Goal: Transaction & Acquisition: Purchase product/service

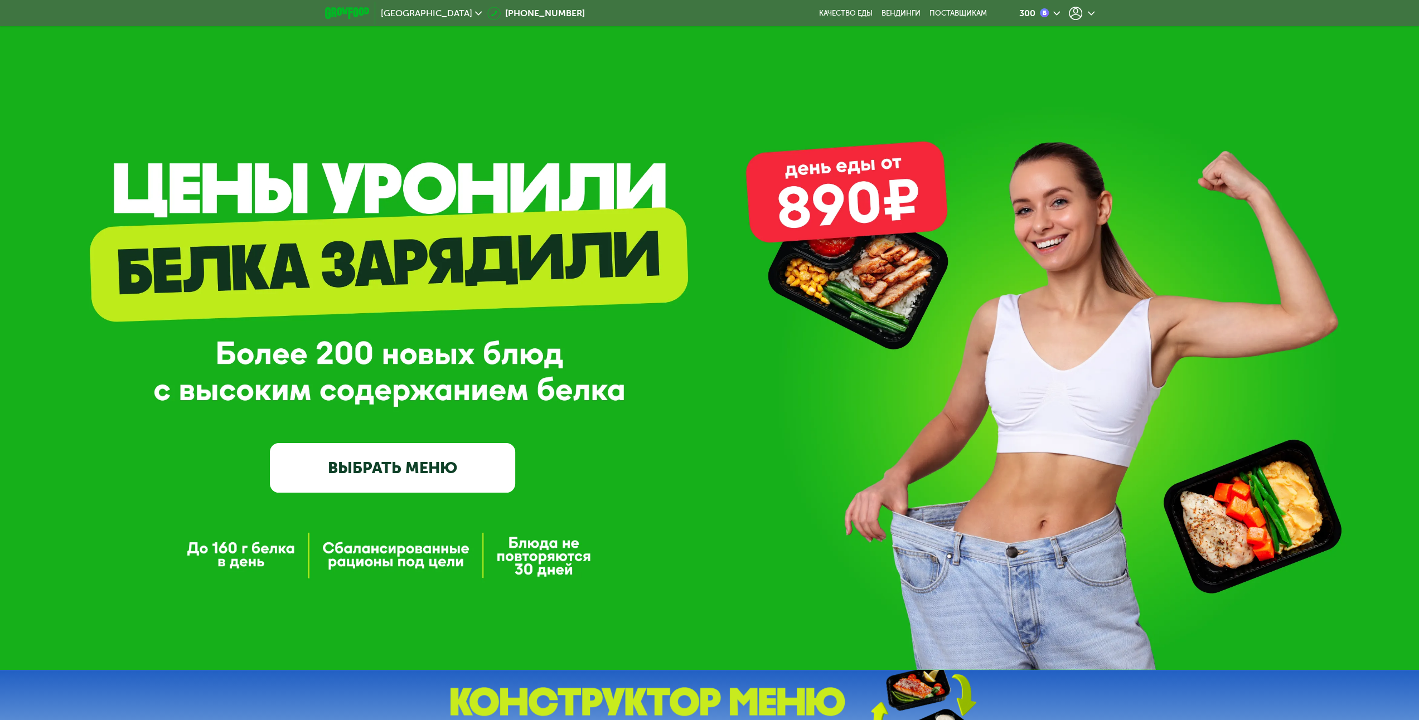
click at [1076, 17] on icon at bounding box center [1075, 13] width 13 height 13
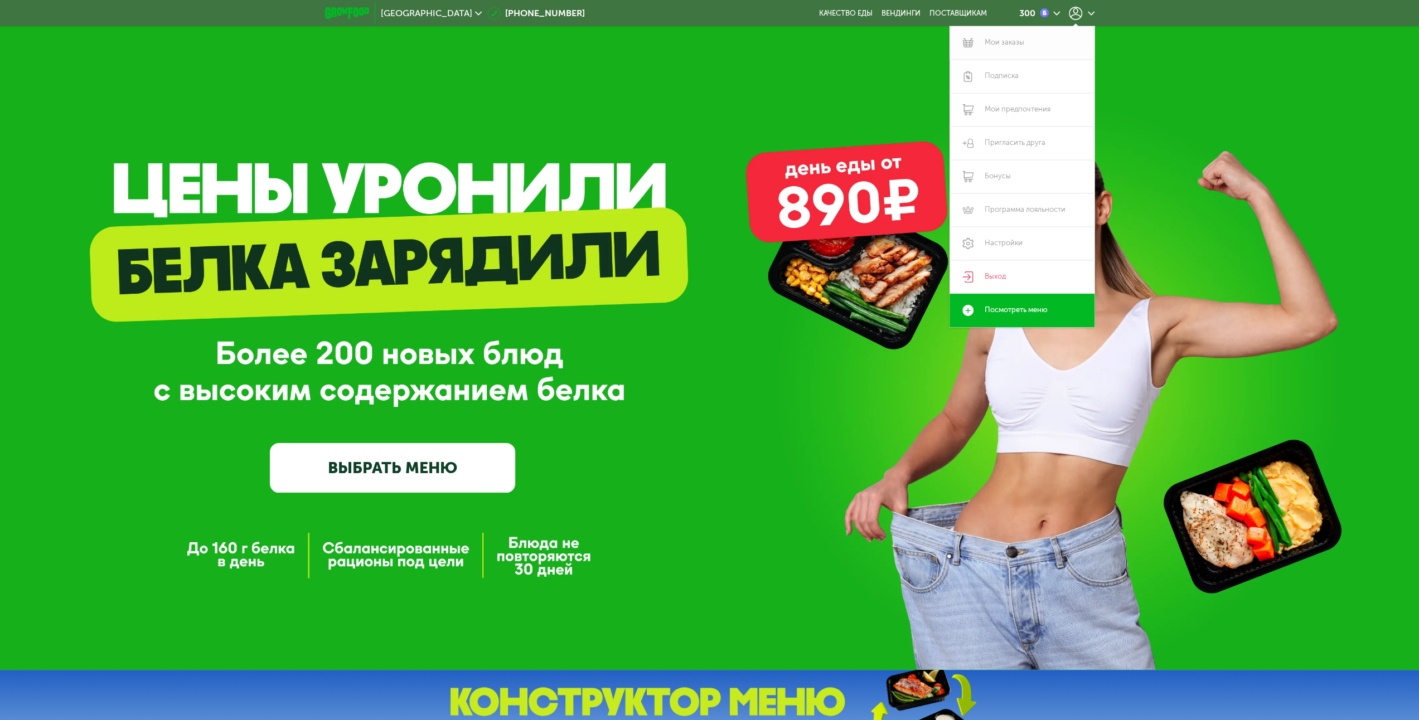
click at [1018, 44] on link "Мои заказы" at bounding box center [1022, 42] width 145 height 33
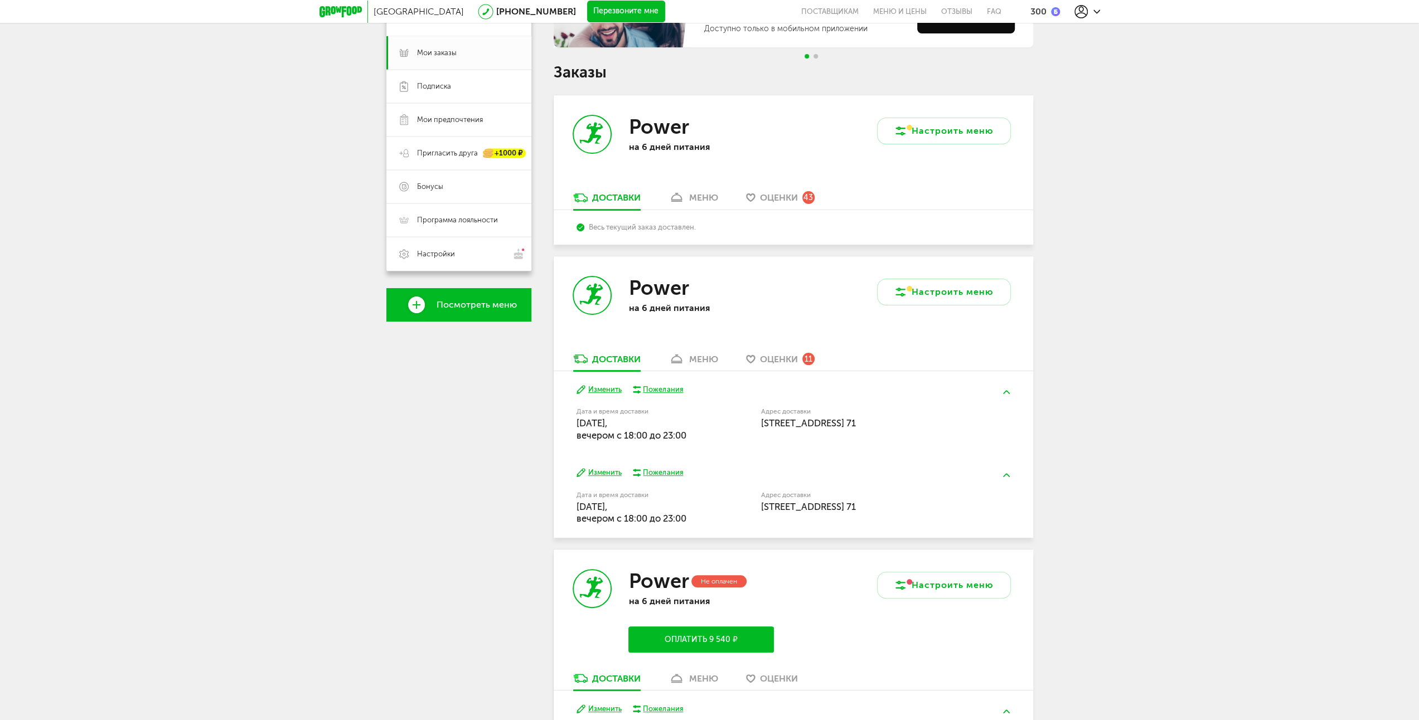
scroll to position [167, 0]
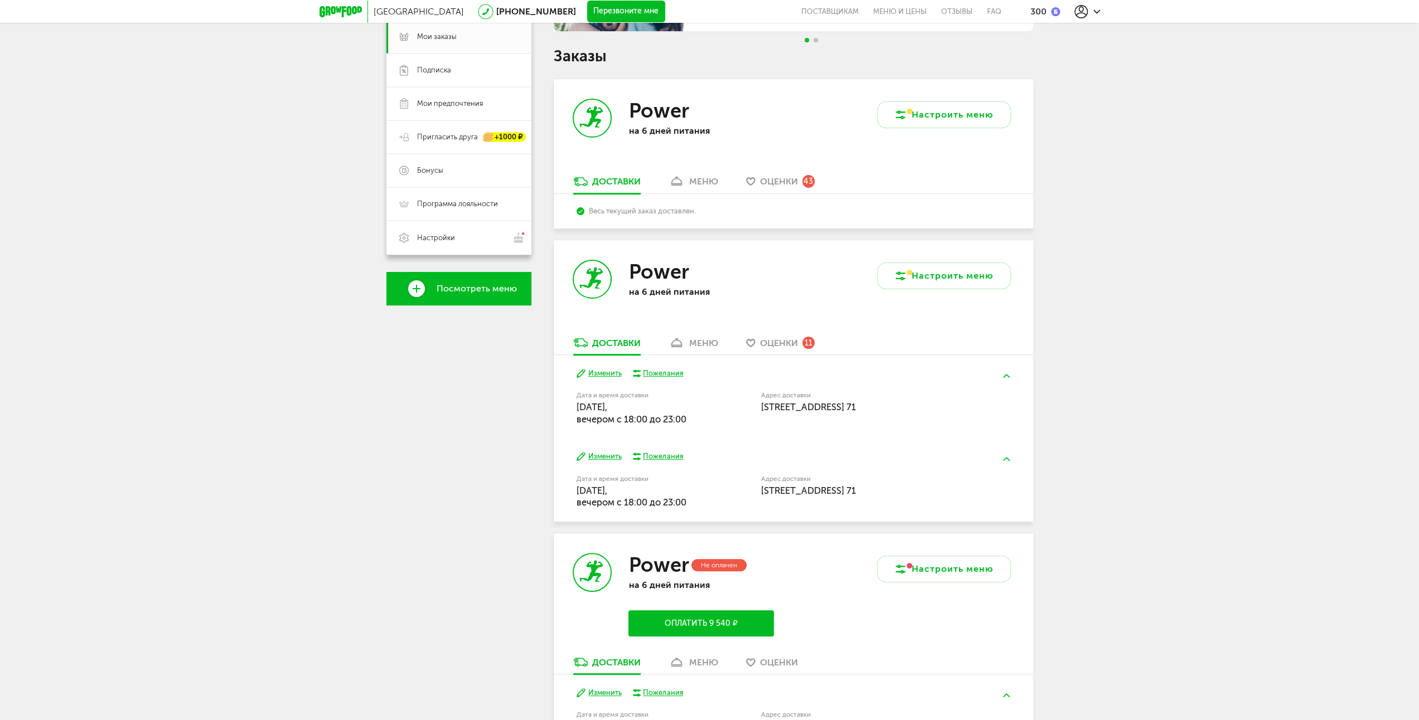
click at [707, 185] on div "меню" at bounding box center [703, 181] width 29 height 11
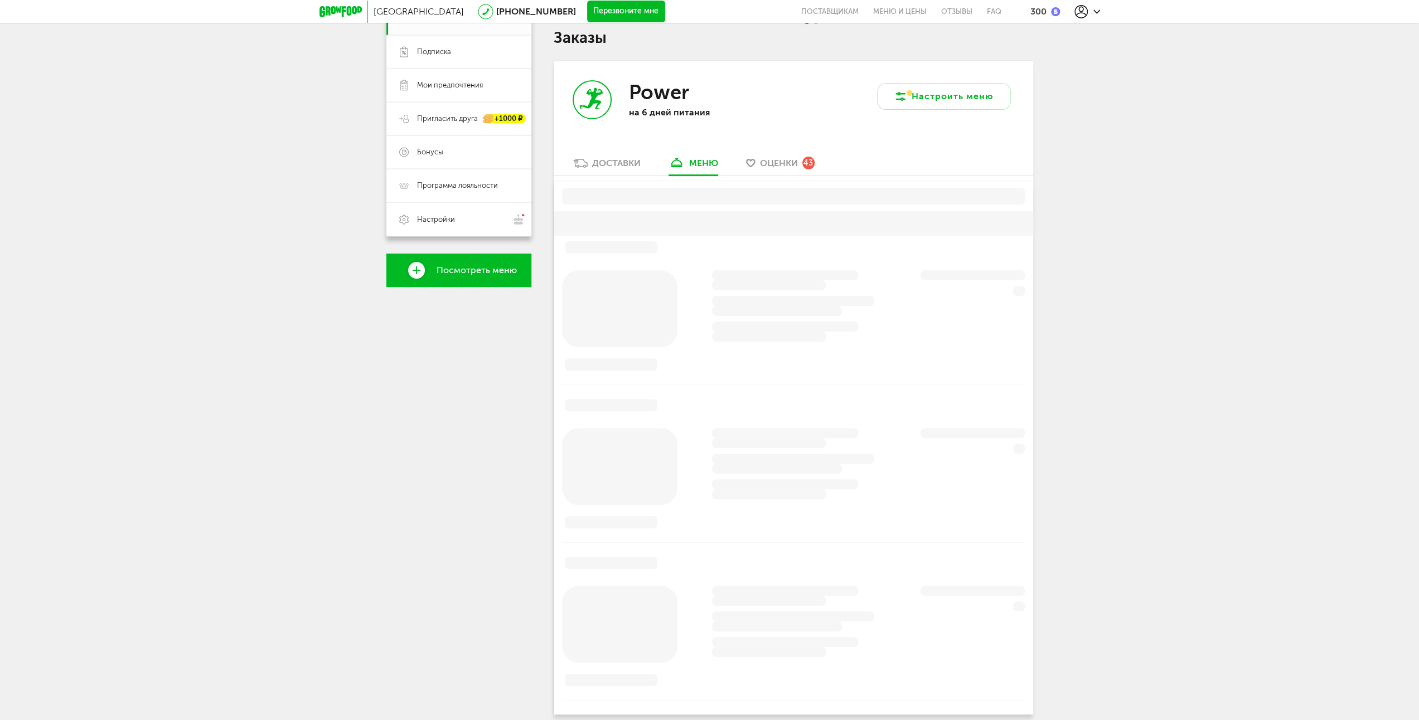
scroll to position [219, 0]
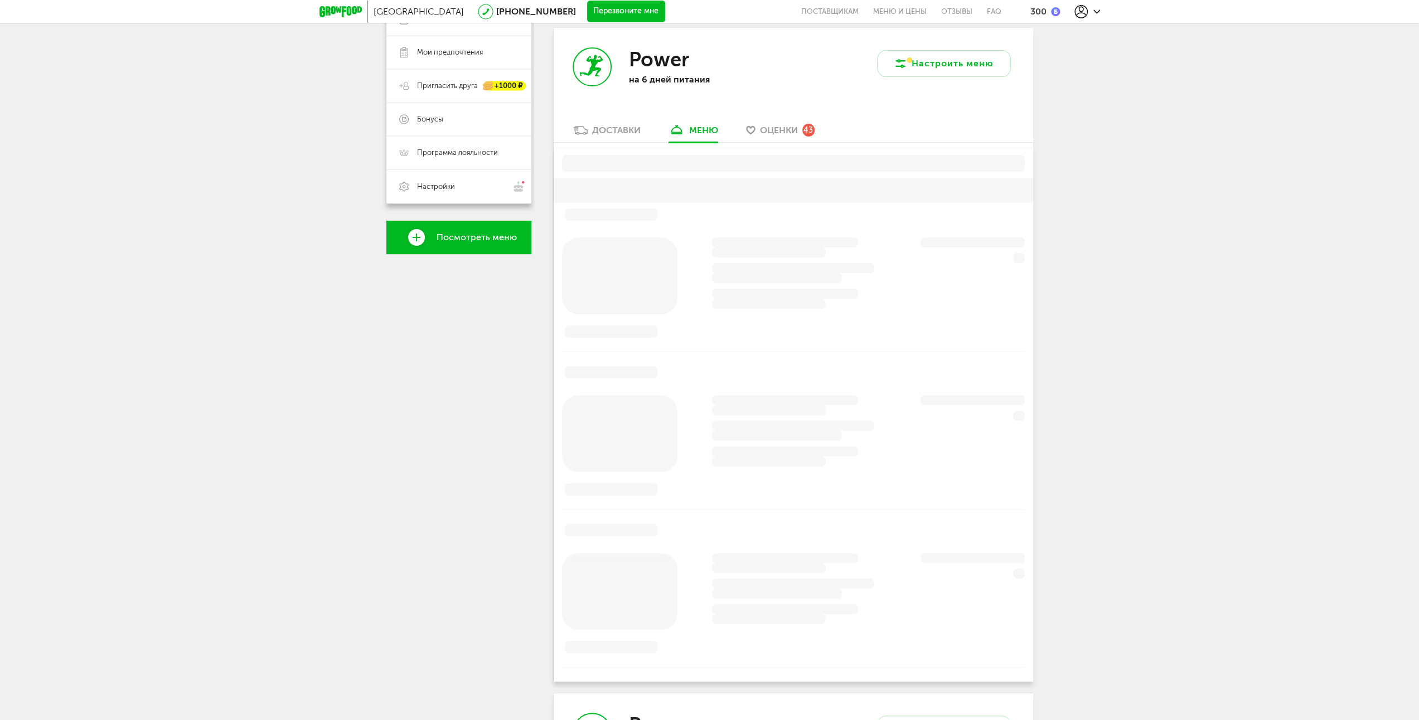
click at [622, 134] on div "Доставки" at bounding box center [616, 130] width 49 height 11
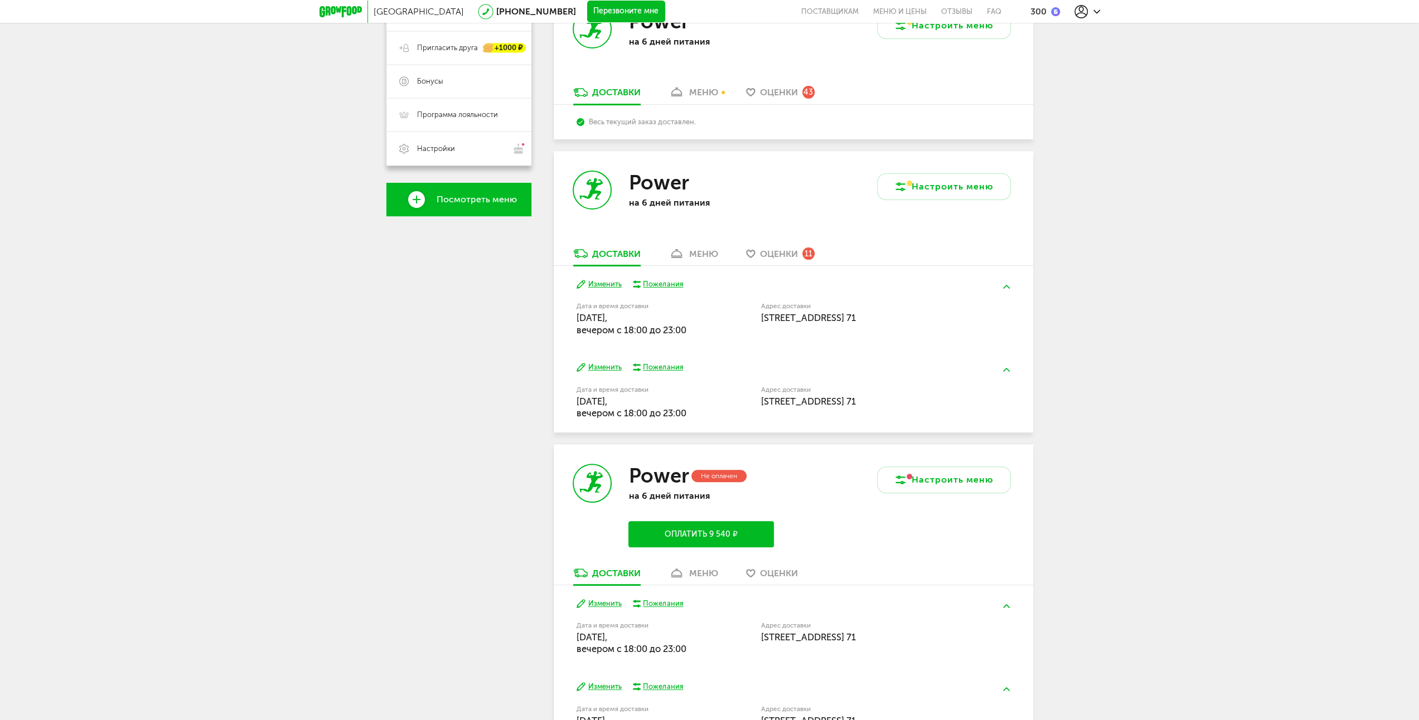
scroll to position [429, 0]
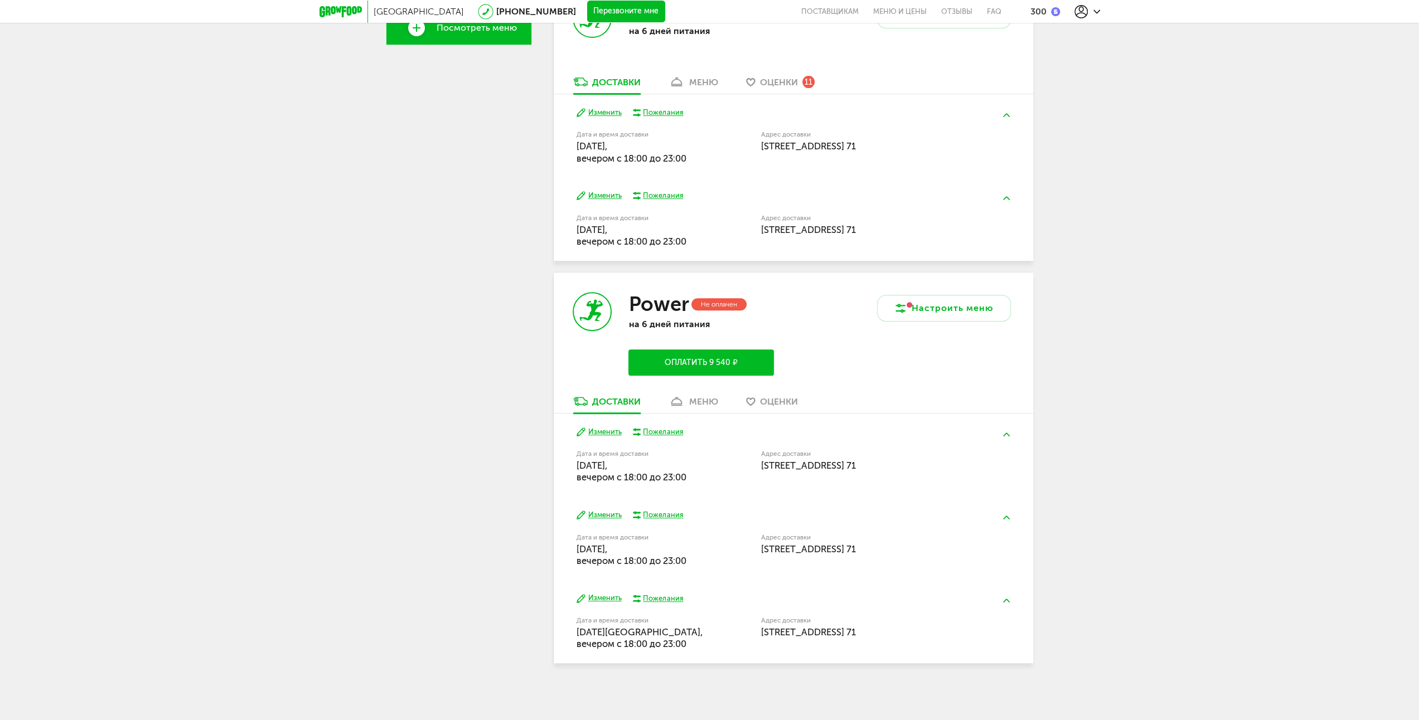
click at [693, 399] on div "меню" at bounding box center [703, 401] width 29 height 11
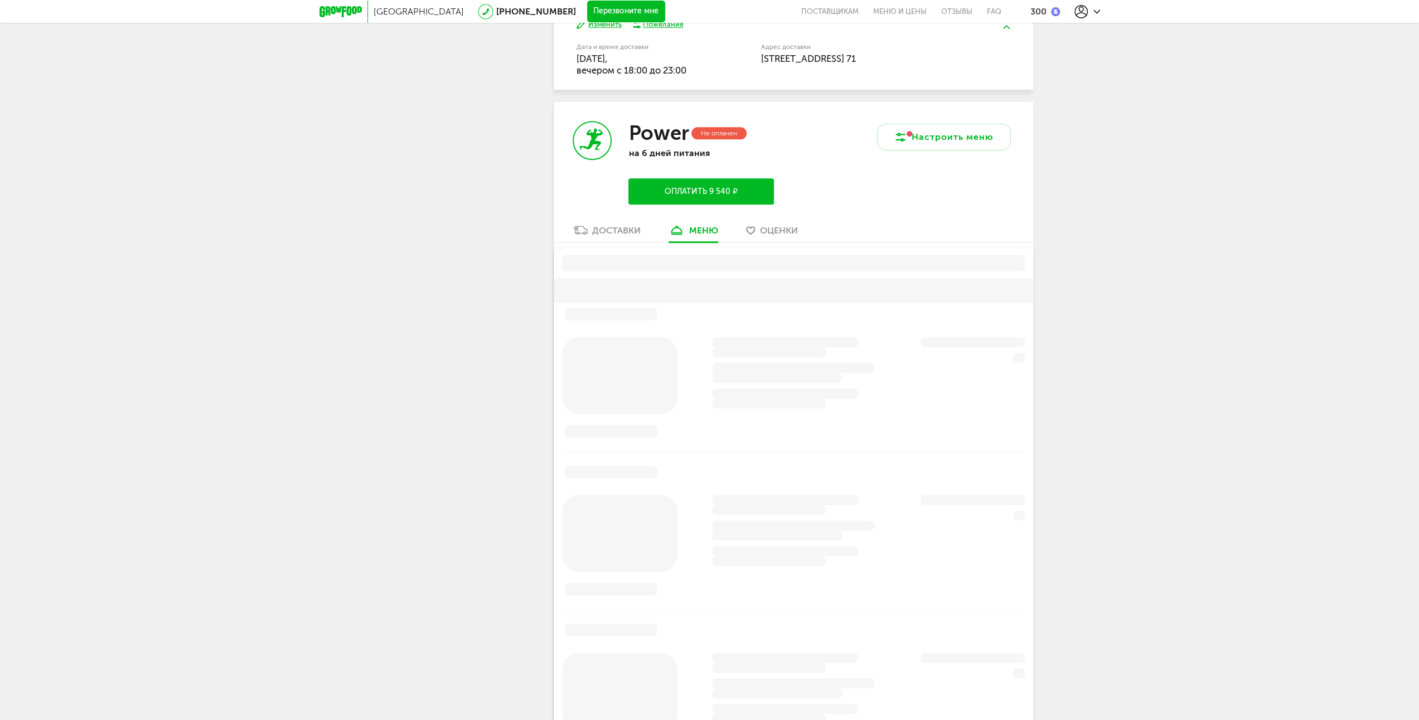
scroll to position [674, 0]
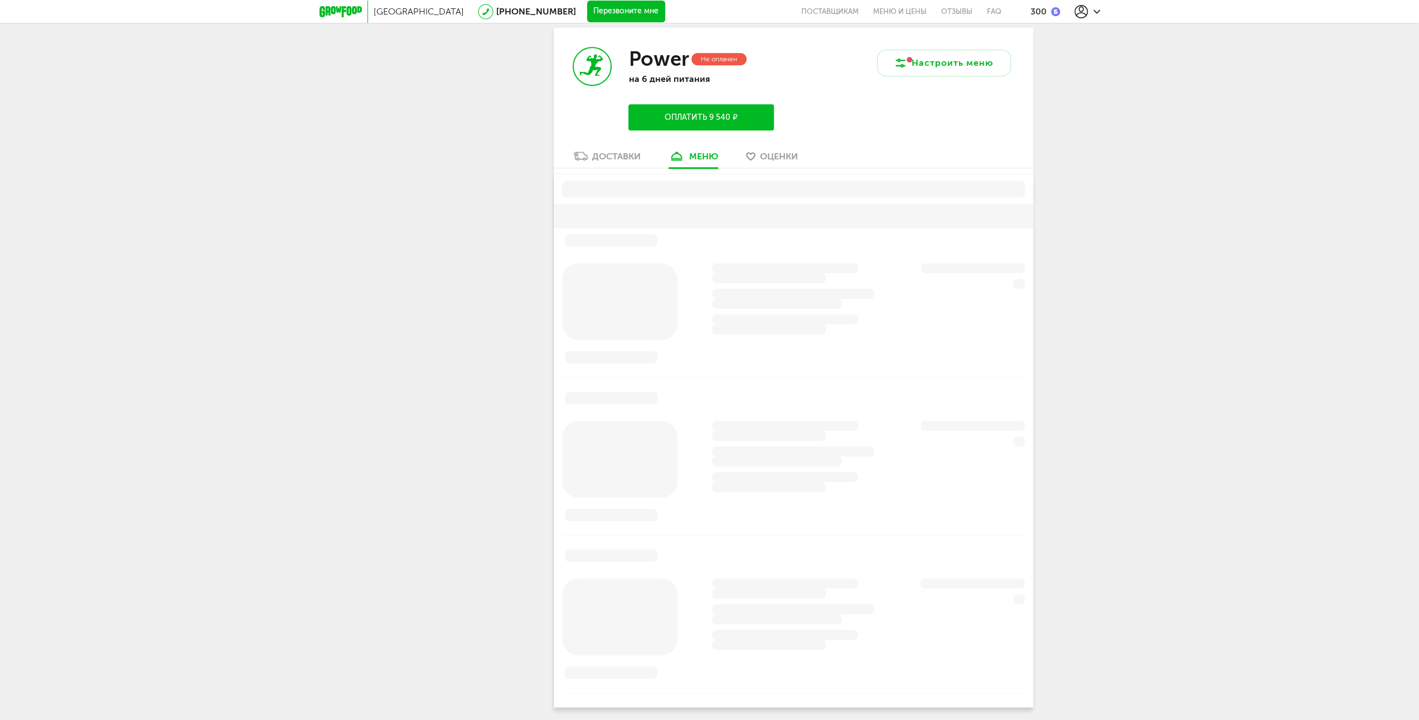
click at [622, 163] on link "Доставки" at bounding box center [607, 159] width 79 height 18
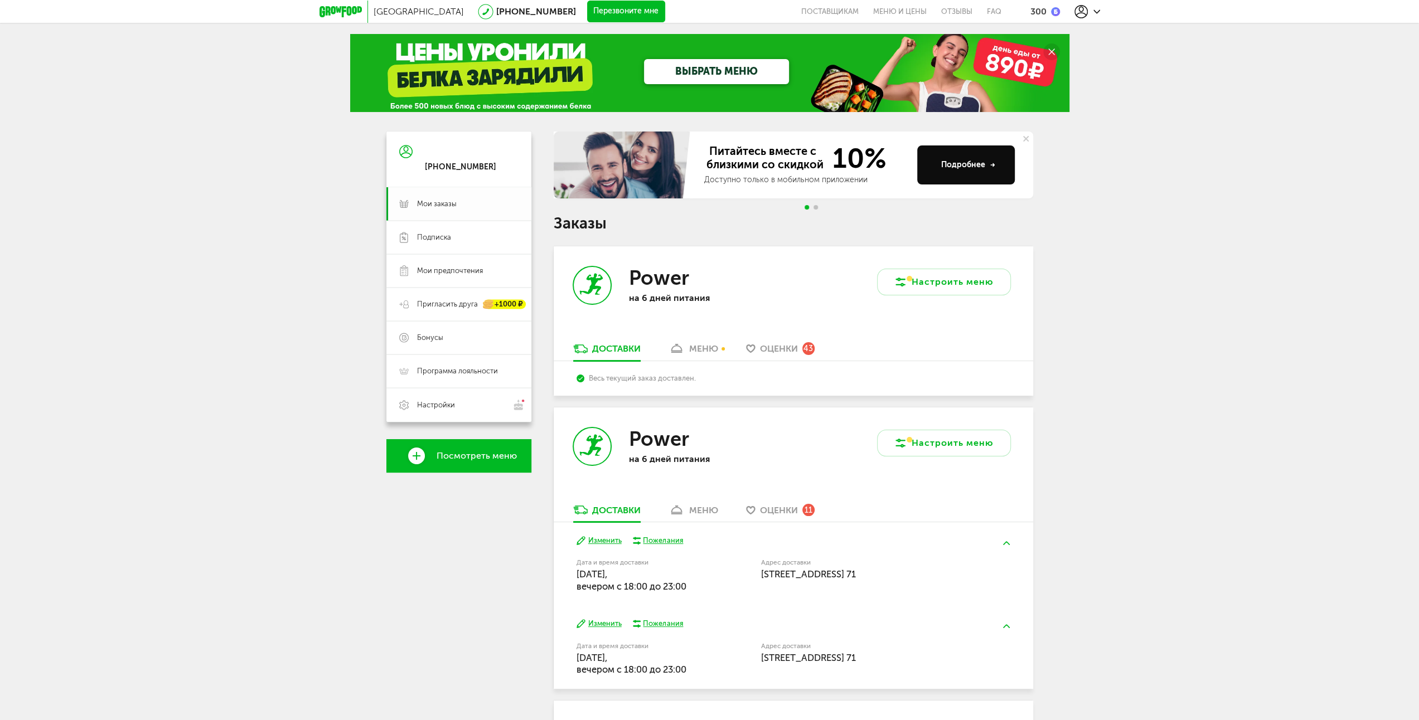
click at [451, 209] on span "Мои заказы" at bounding box center [437, 204] width 40 height 10
click at [737, 80] on link "ВЫБРАТЬ МЕНЮ" at bounding box center [716, 71] width 145 height 25
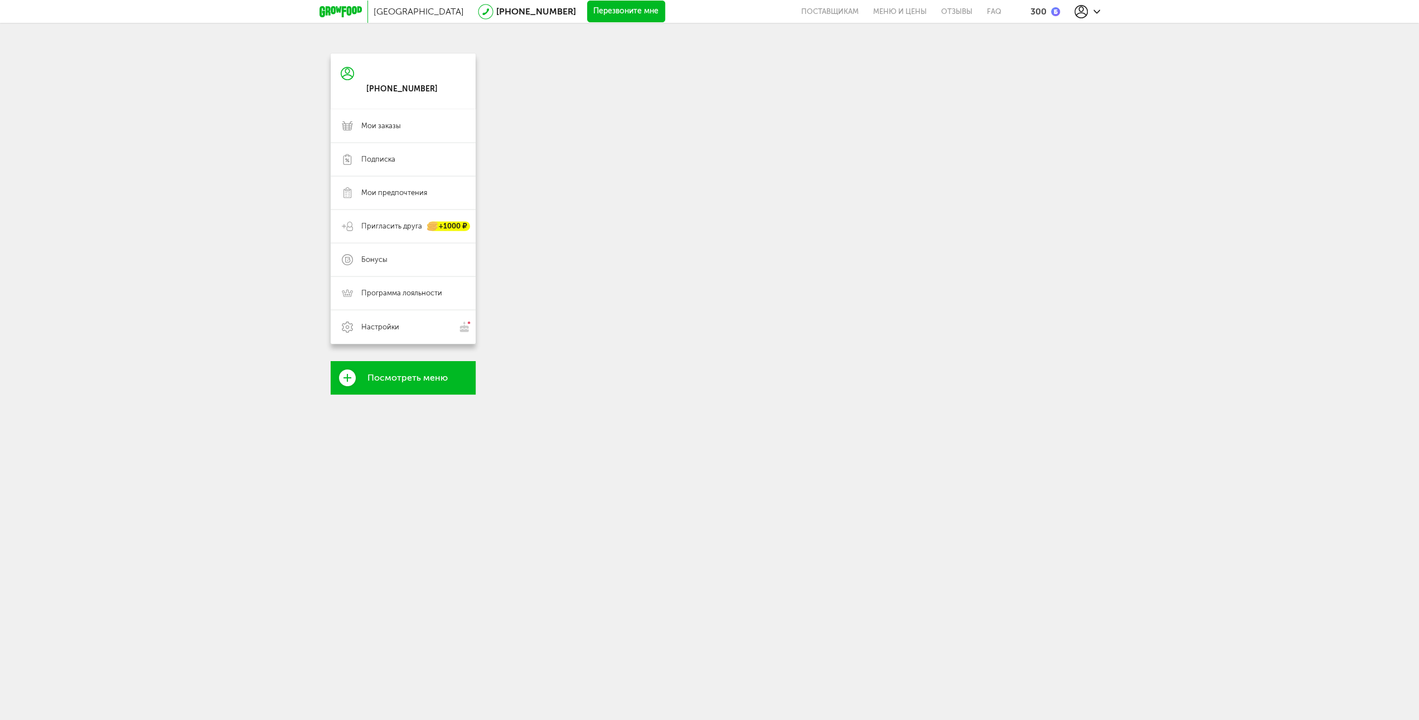
click at [352, 81] on icon at bounding box center [347, 74] width 13 height 84
click at [408, 130] on span "Мои заказы" at bounding box center [412, 126] width 103 height 10
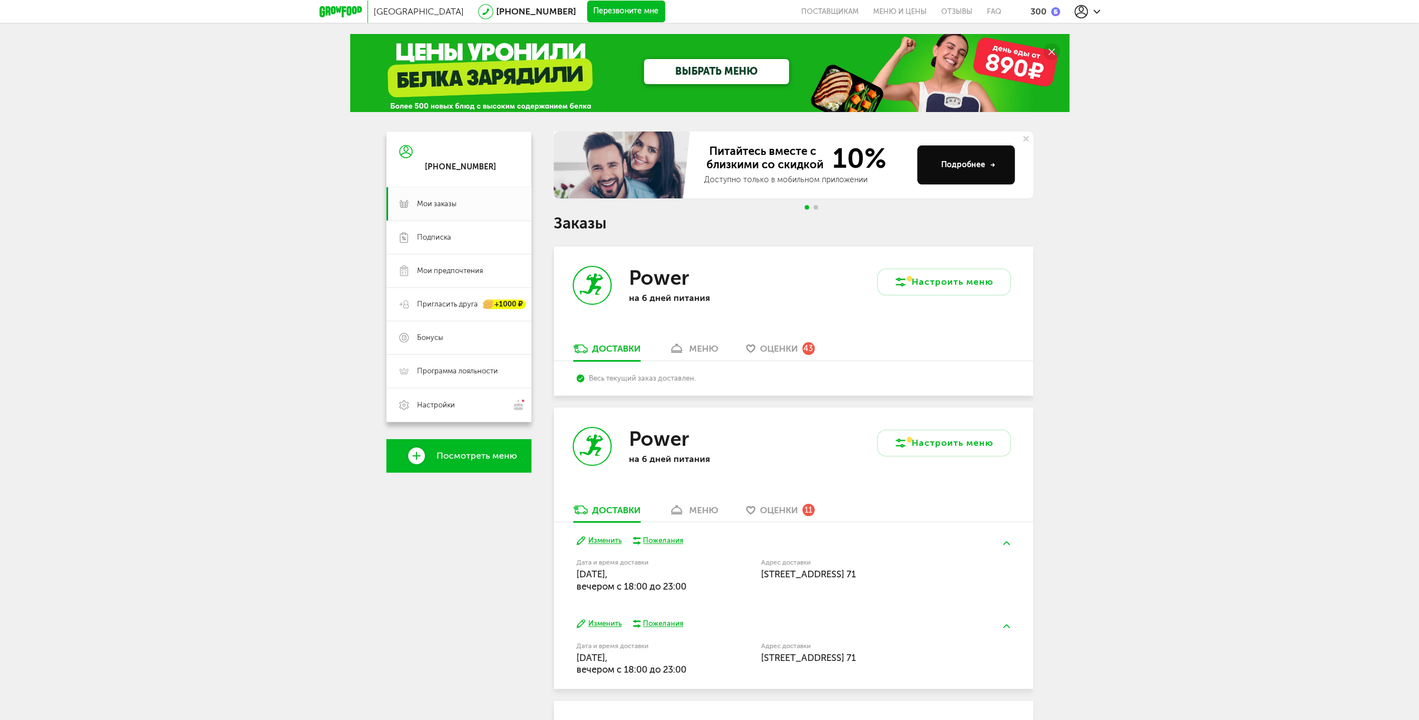
click at [698, 345] on div "меню" at bounding box center [703, 349] width 29 height 11
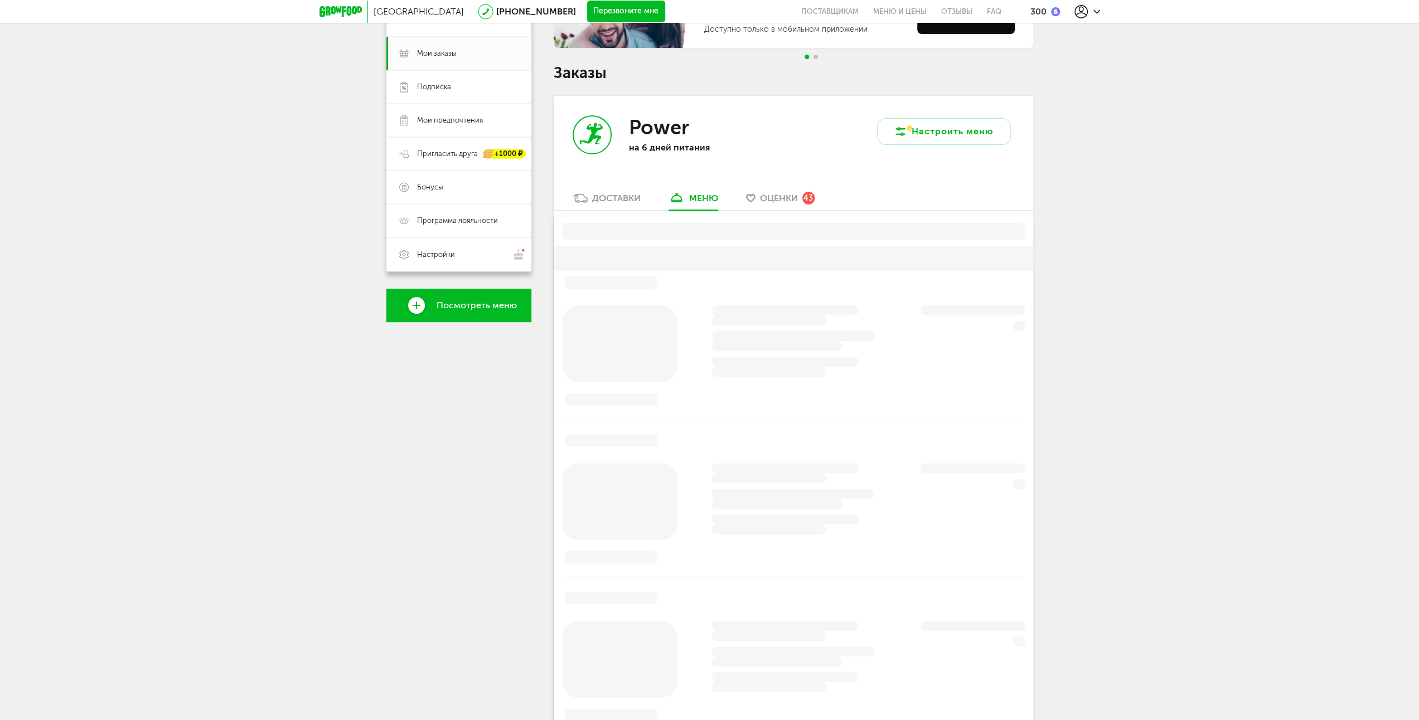
scroll to position [219, 0]
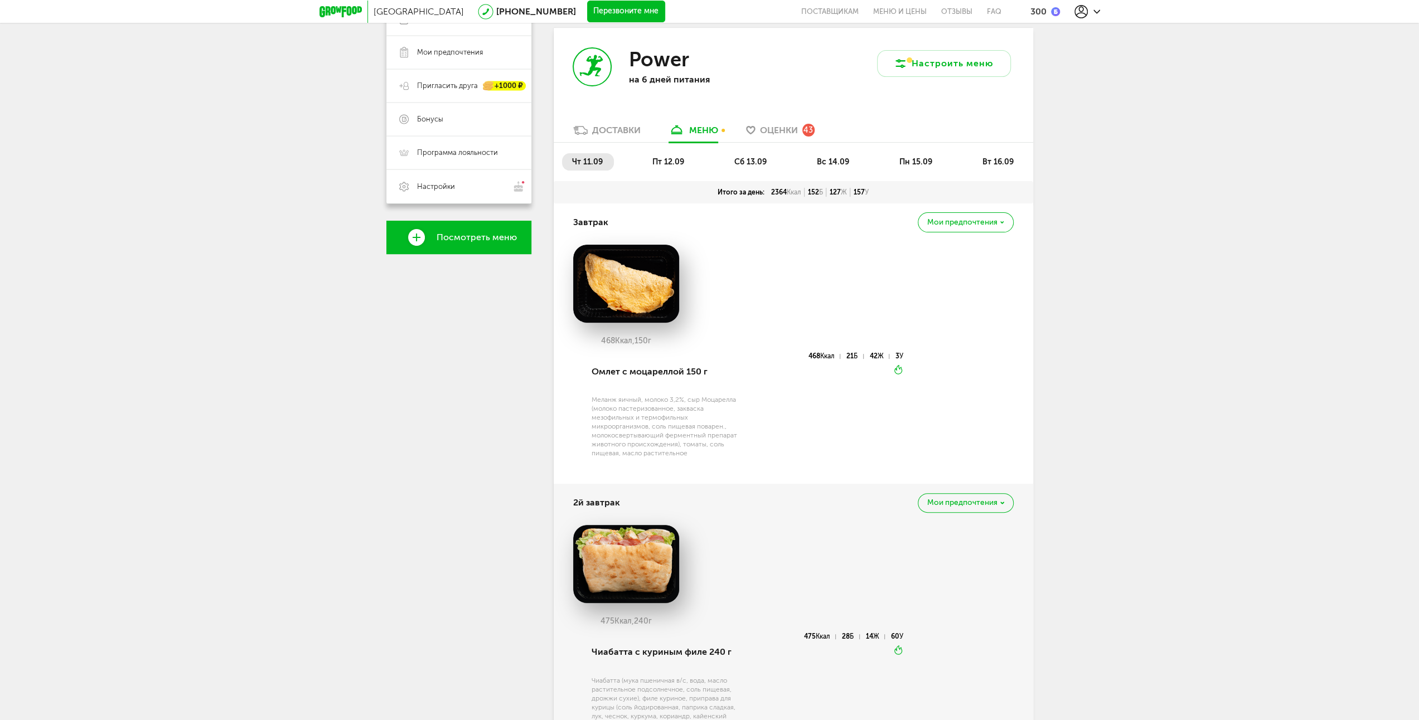
click at [996, 161] on span "вт 16.09" at bounding box center [997, 161] width 31 height 9
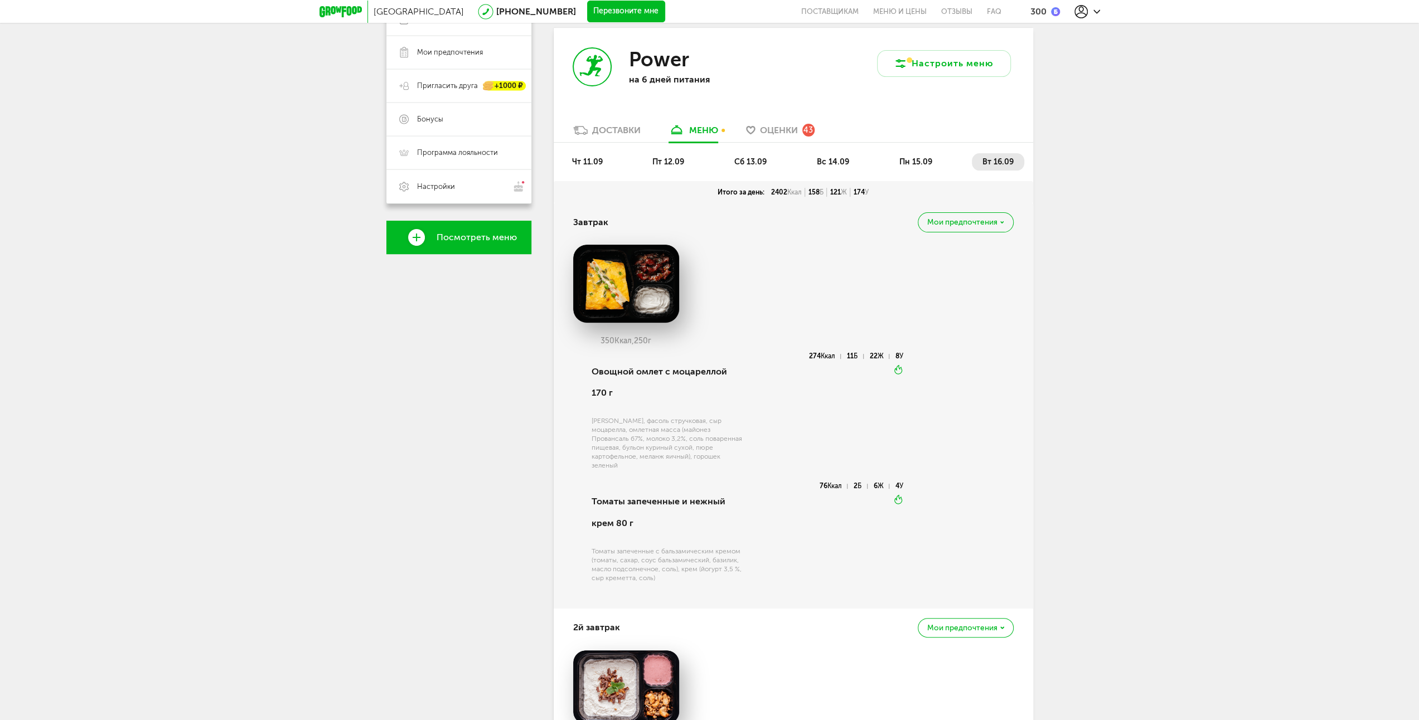
click at [618, 128] on div "Доставки" at bounding box center [616, 130] width 49 height 11
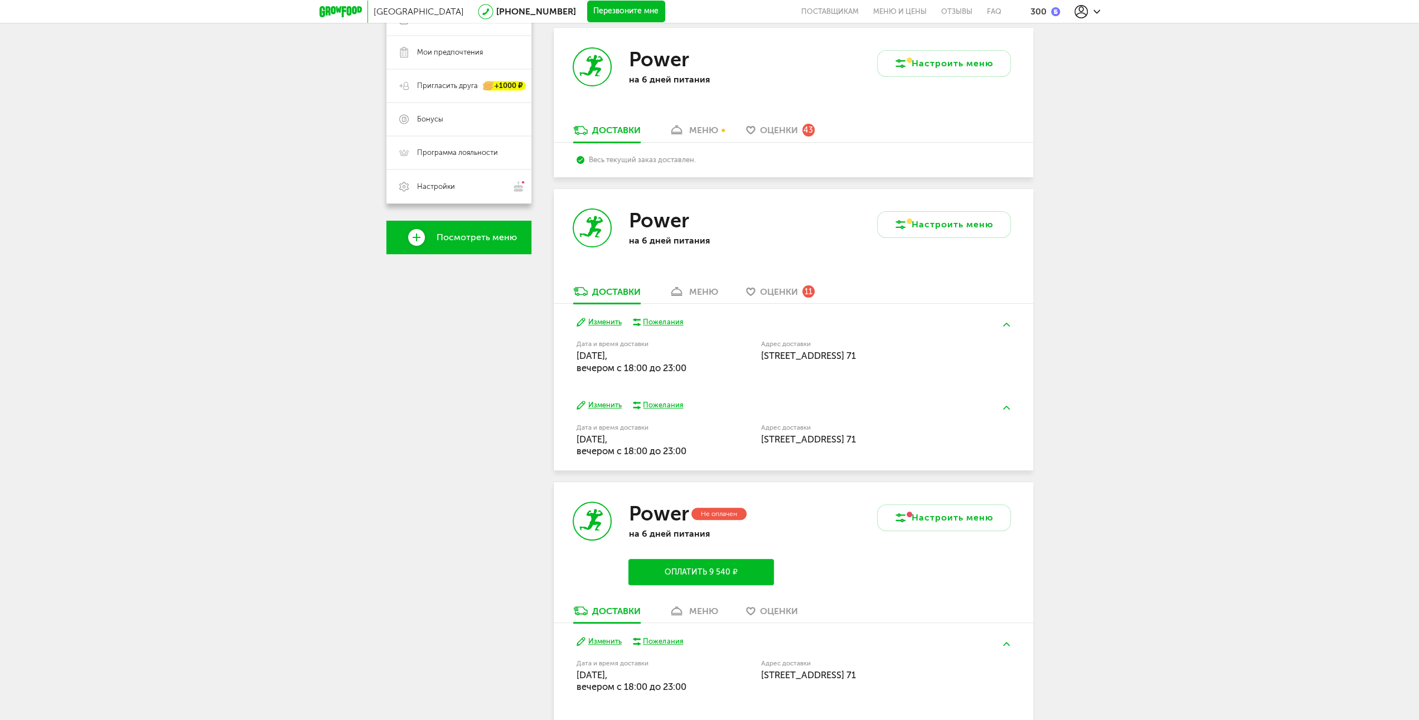
click at [707, 286] on div "Power на 6 дней питания" at bounding box center [674, 237] width 240 height 96
click at [704, 288] on div "меню" at bounding box center [703, 292] width 29 height 11
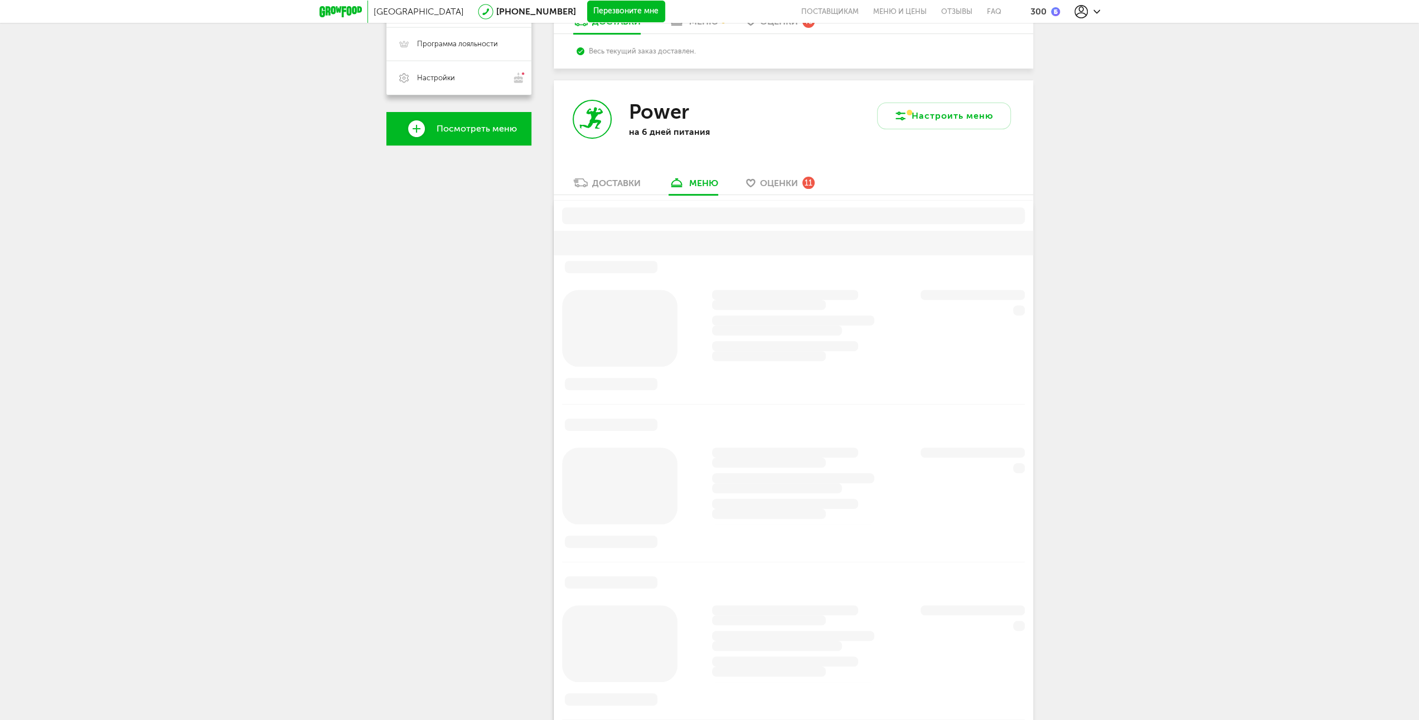
scroll to position [380, 0]
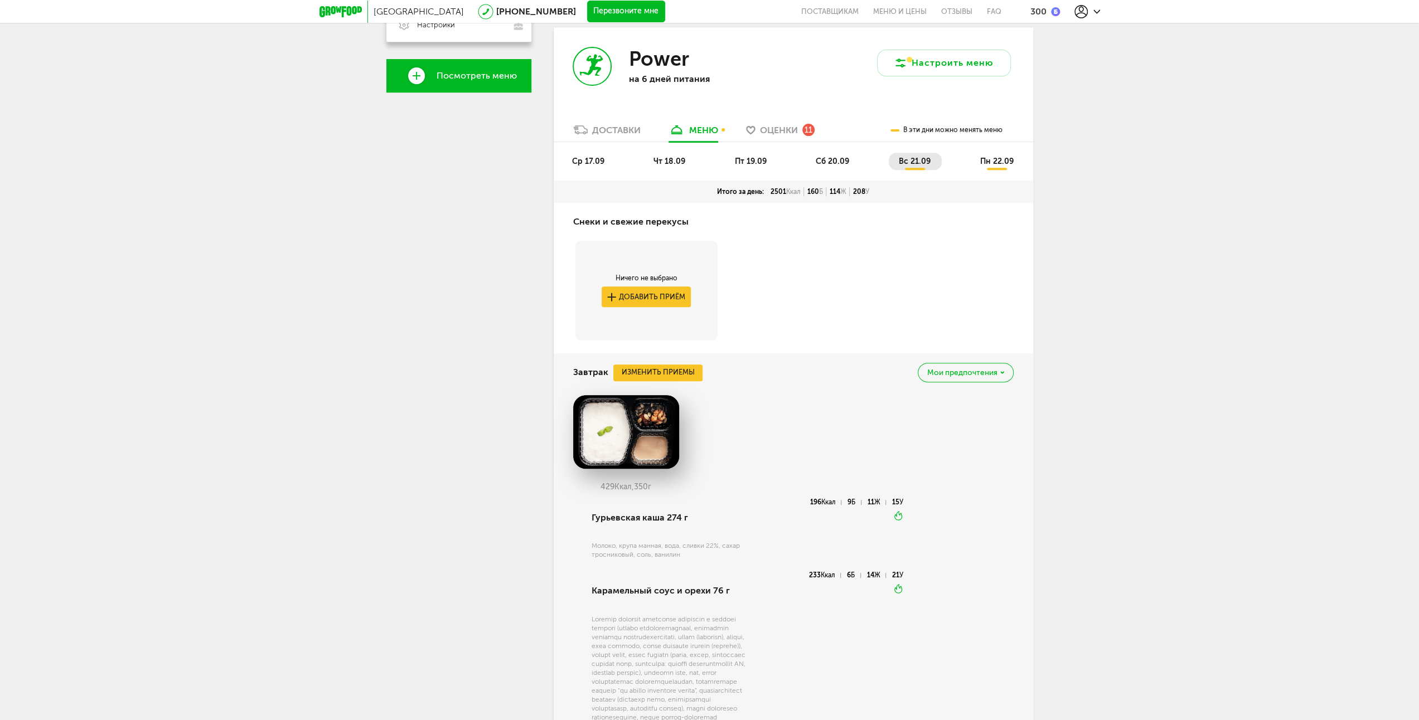
click at [594, 167] on li "ср 17.09" at bounding box center [589, 161] width 54 height 17
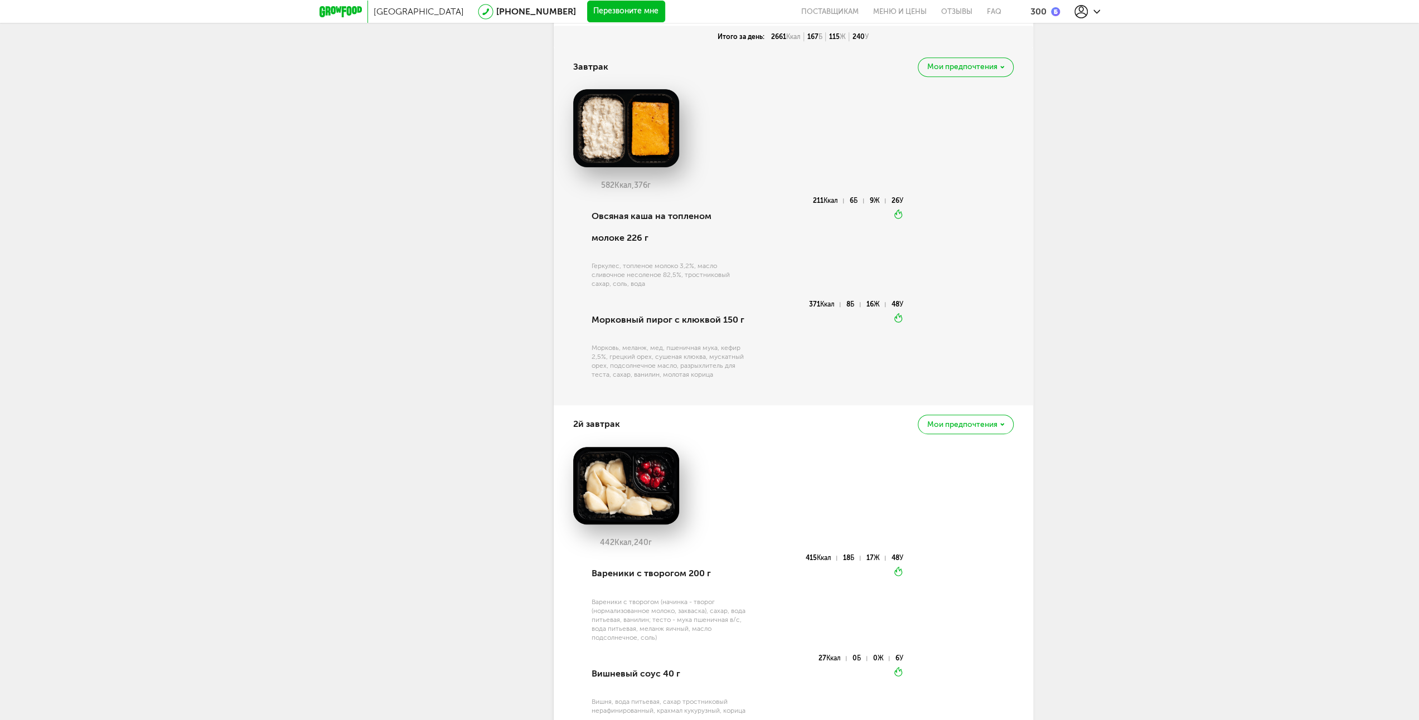
scroll to position [548, 0]
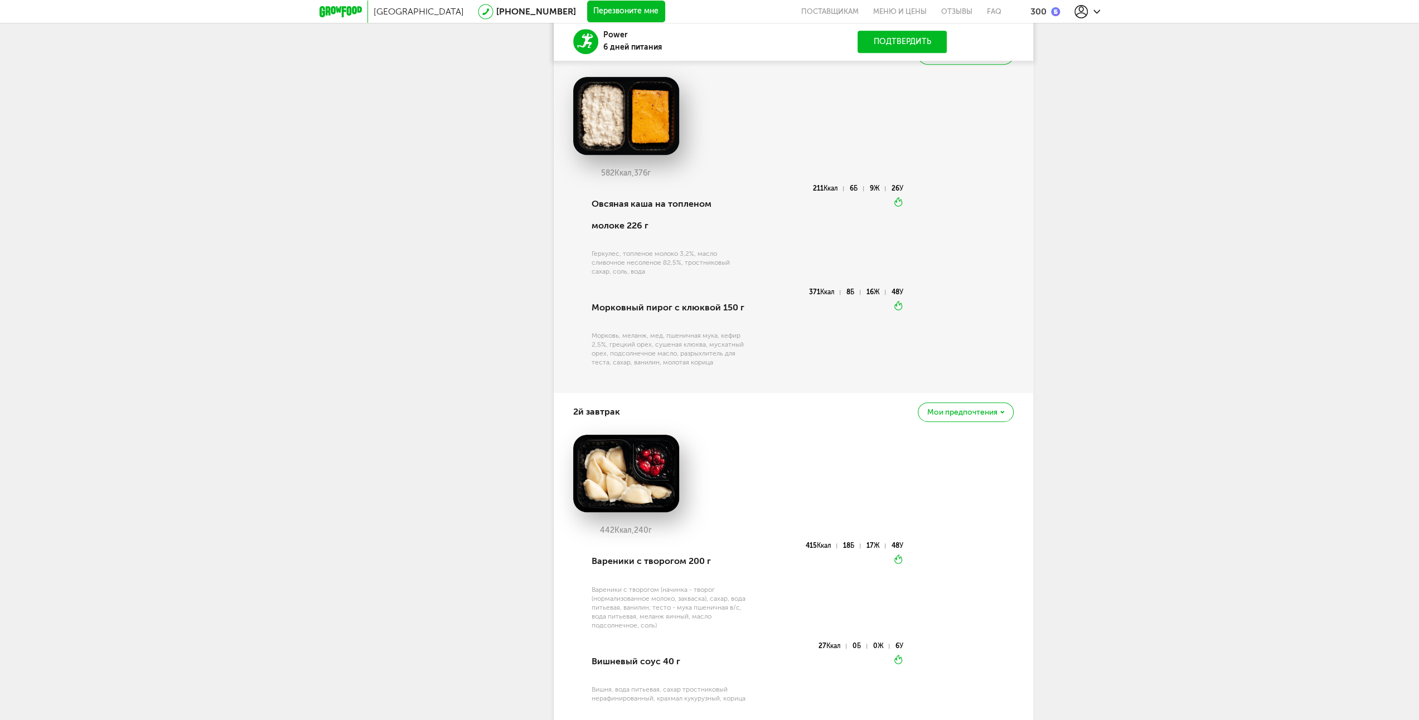
click at [617, 96] on img at bounding box center [626, 116] width 106 height 78
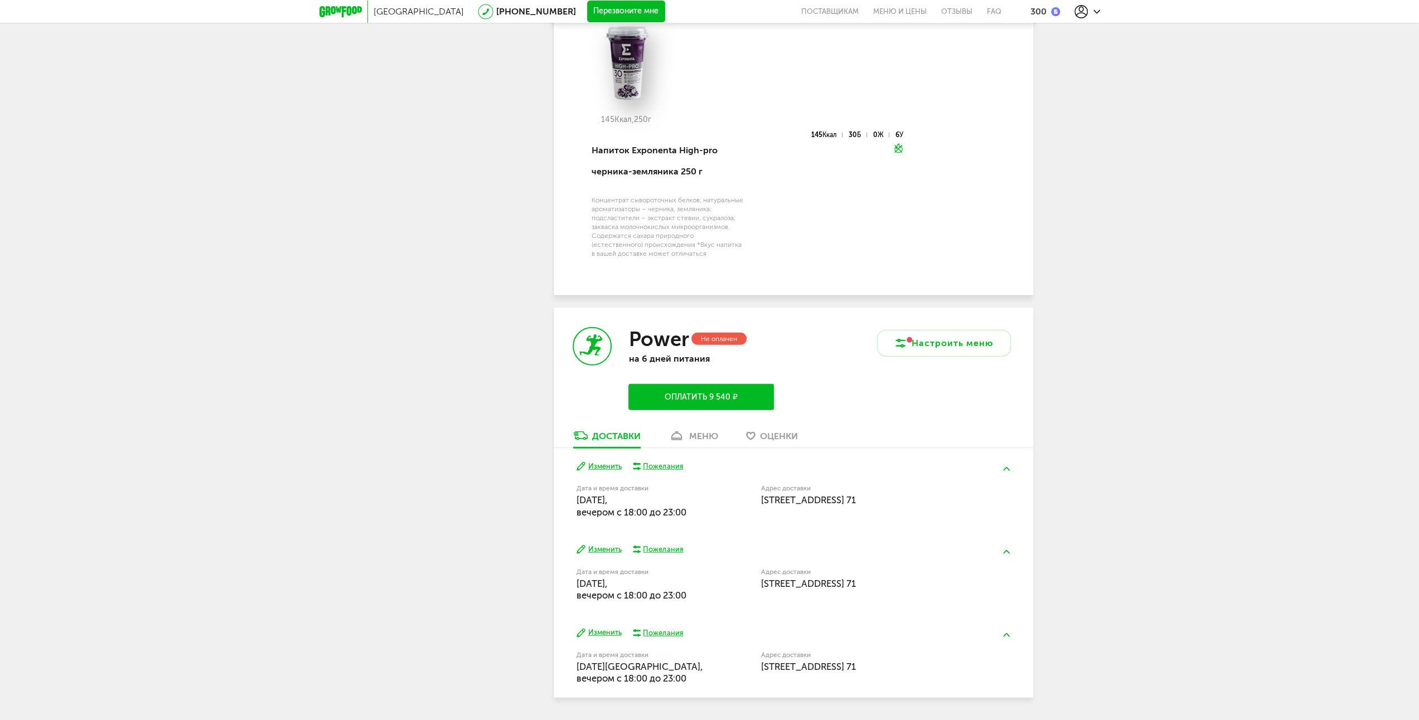
scroll to position [2625, 0]
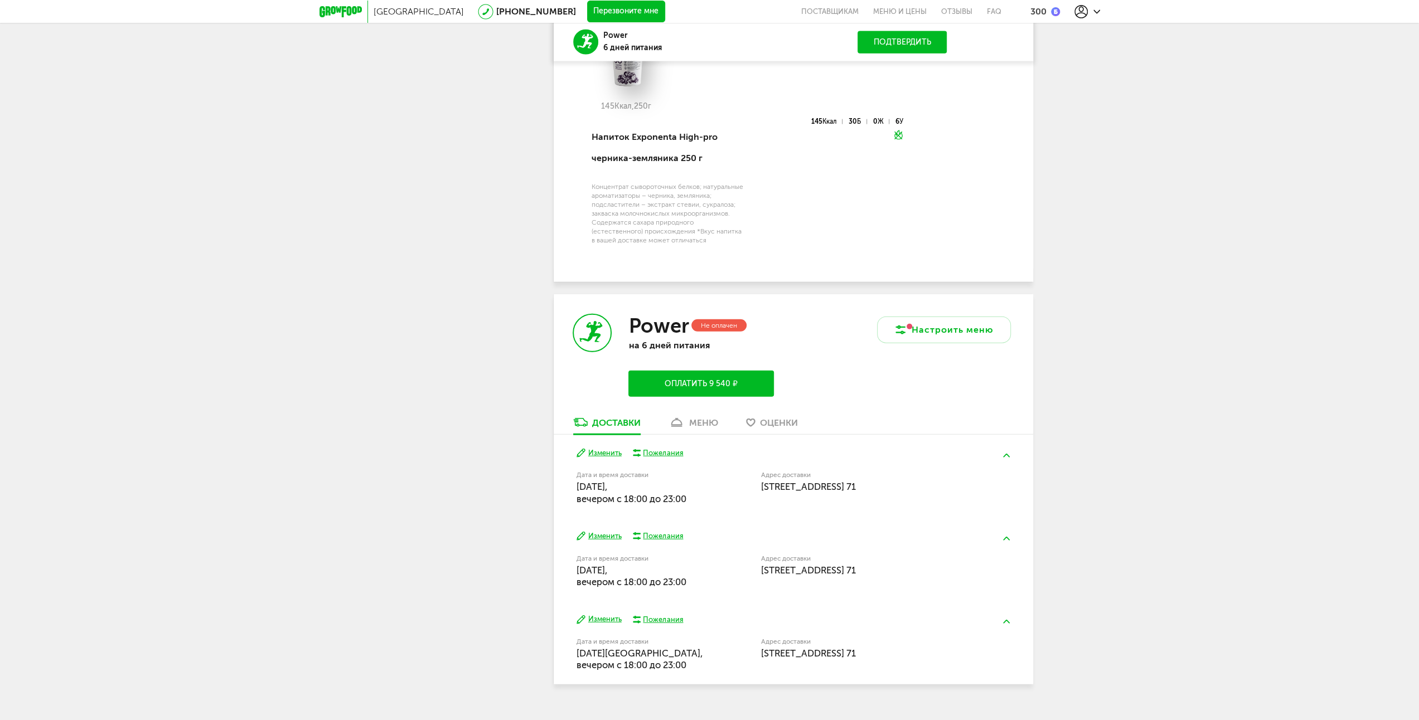
click at [692, 371] on button "Оплатить 9 540 ₽" at bounding box center [700, 384] width 145 height 26
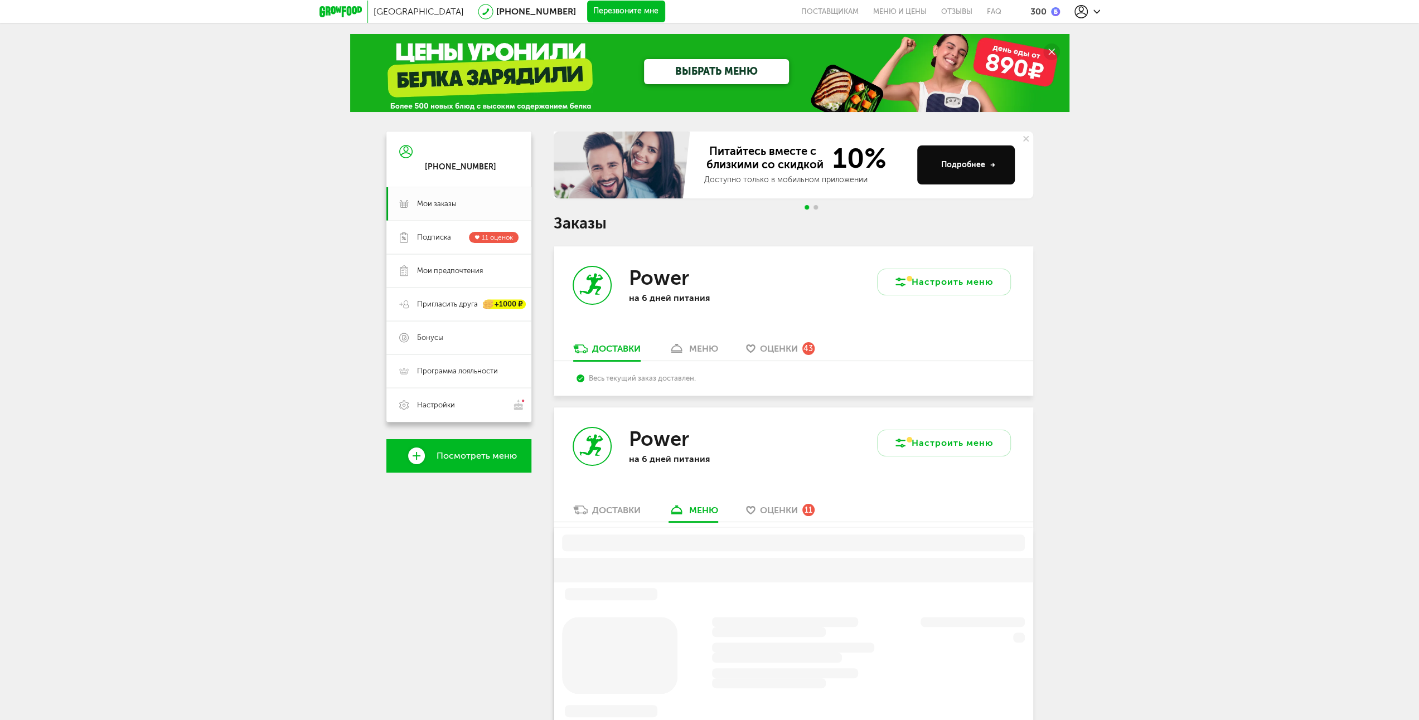
click at [1082, 6] on use at bounding box center [1081, 11] width 13 height 13
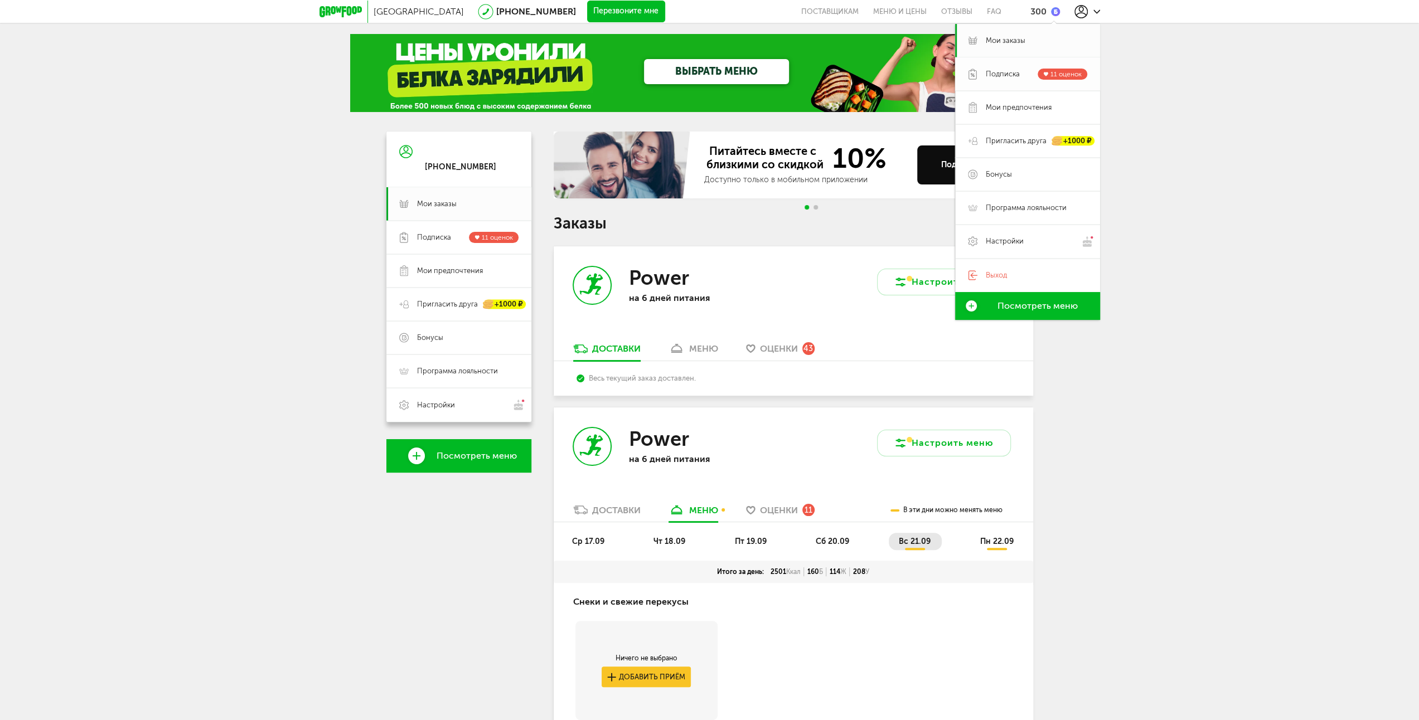
click at [988, 78] on span "Подписка" at bounding box center [1003, 74] width 34 height 10
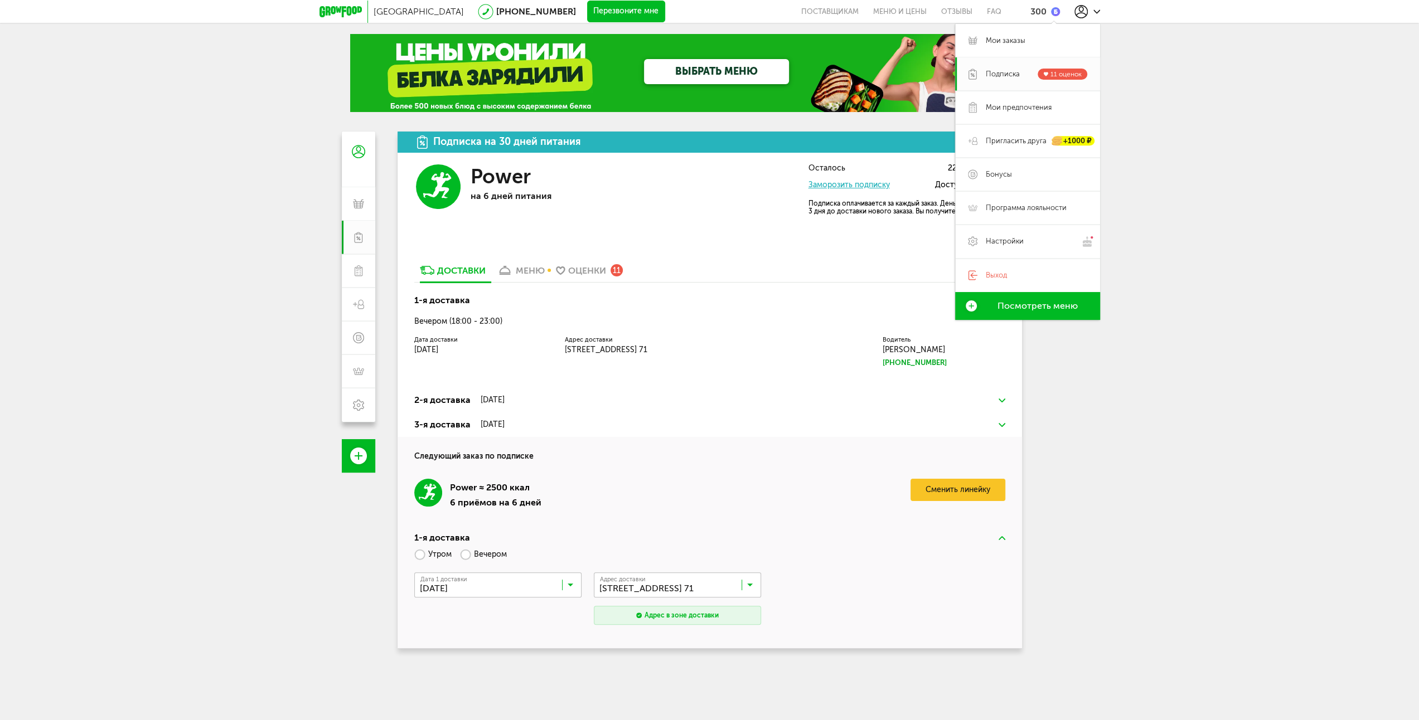
click at [700, 193] on div "Power на 6 дней питания Осталось 22 дня питания Заморозить подписку Доступно 30…" at bounding box center [710, 195] width 625 height 84
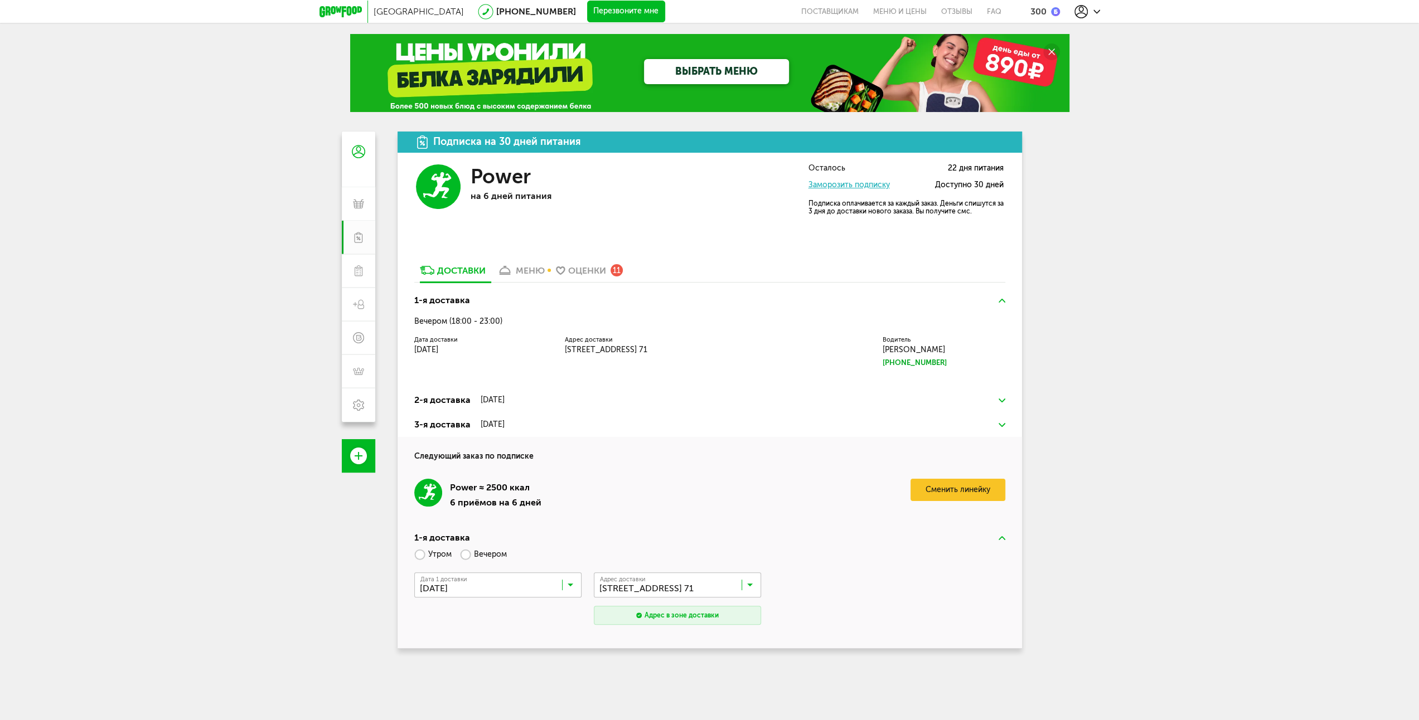
click at [803, 245] on div "Подписка на 30 дней питания Power на 6 дней питания Осталось 22 дня питания Зам…" at bounding box center [710, 390] width 625 height 517
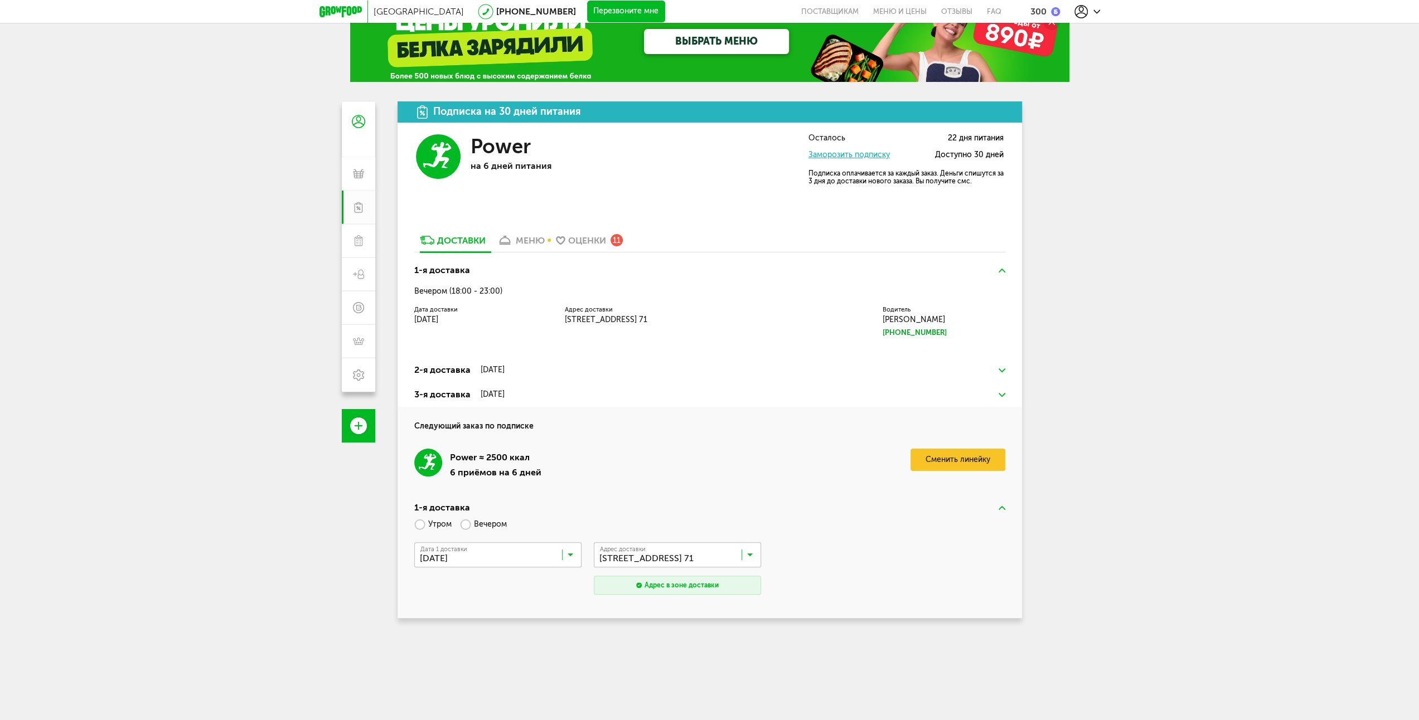
scroll to position [9, 0]
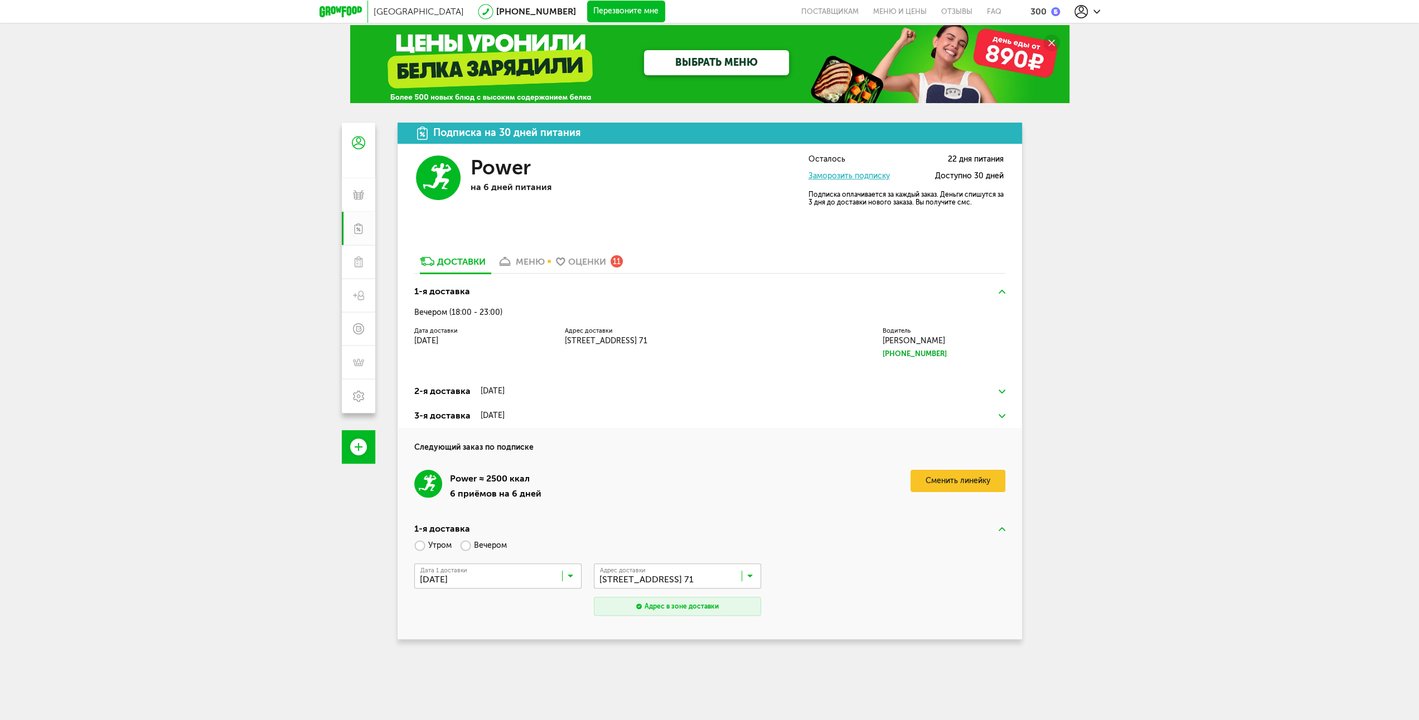
click at [533, 261] on div "меню" at bounding box center [530, 262] width 29 height 11
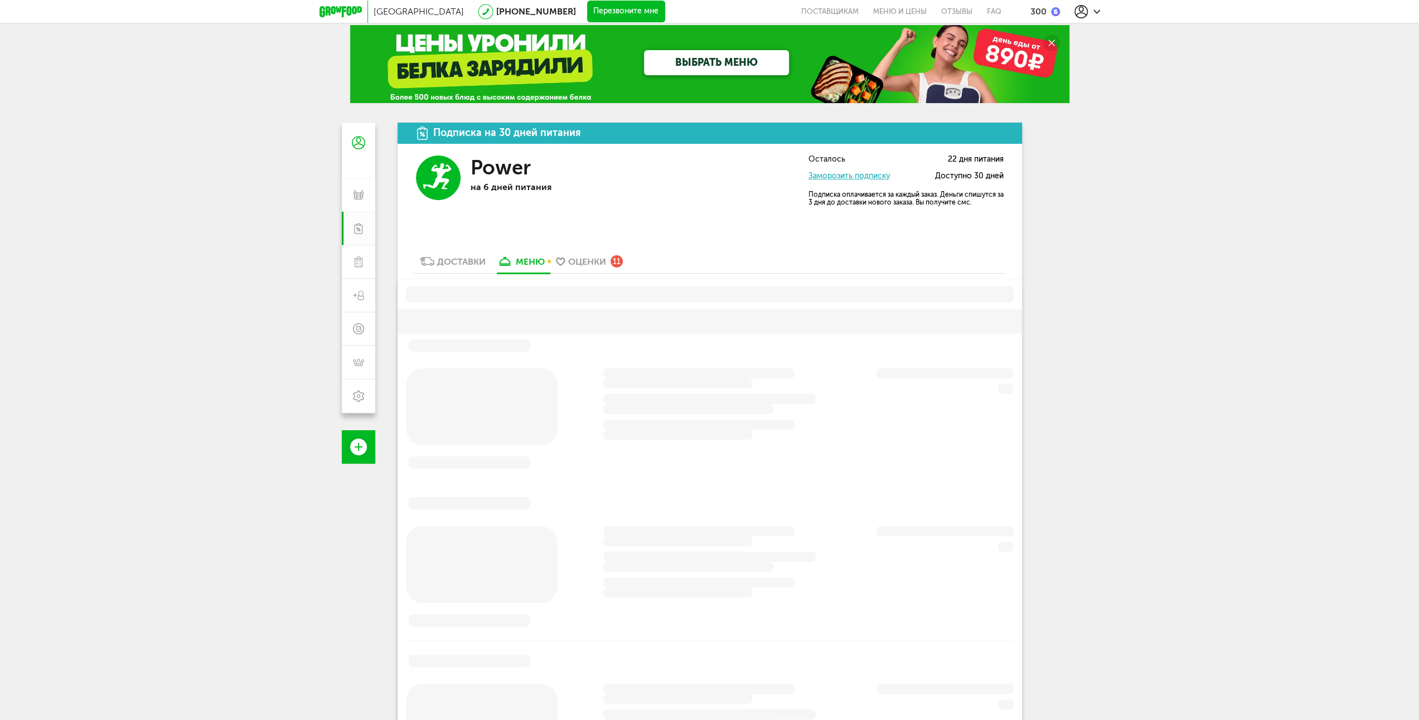
click at [465, 262] on div "Доставки" at bounding box center [461, 262] width 49 height 11
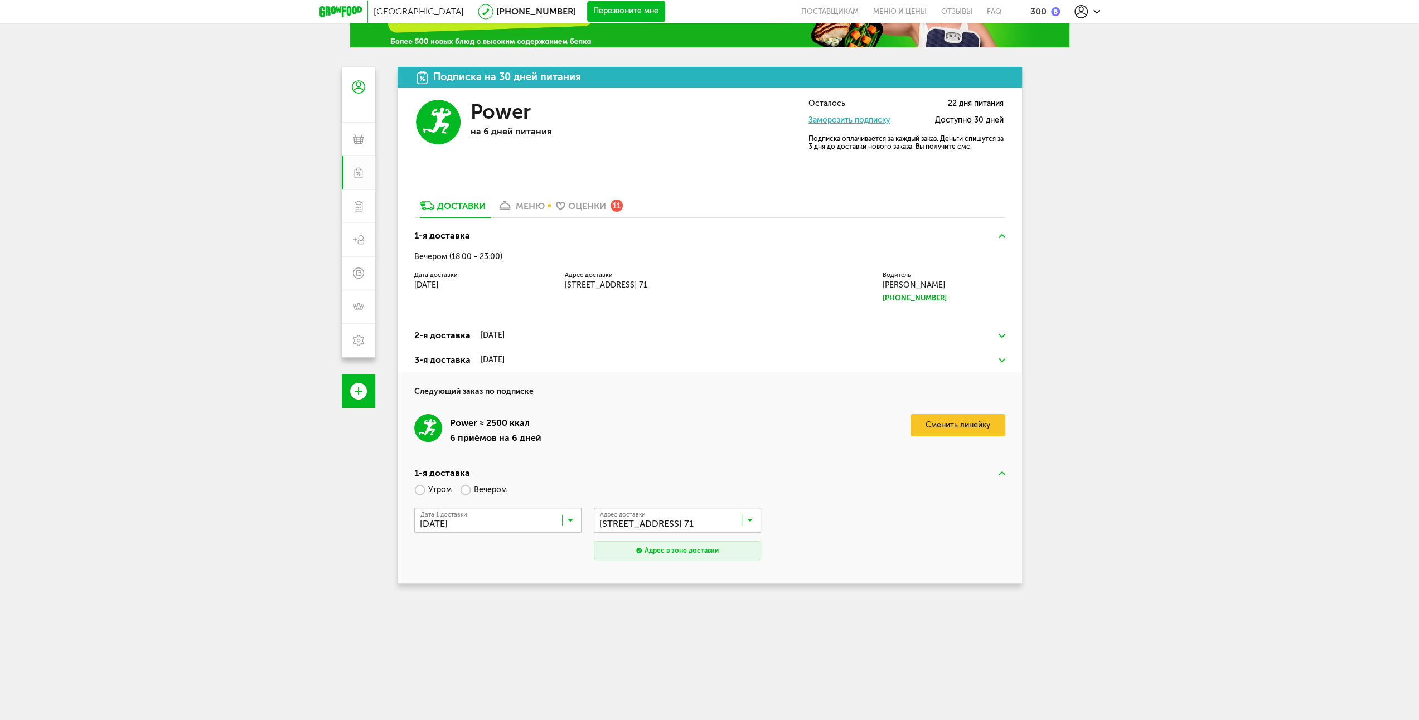
scroll to position [176, 0]
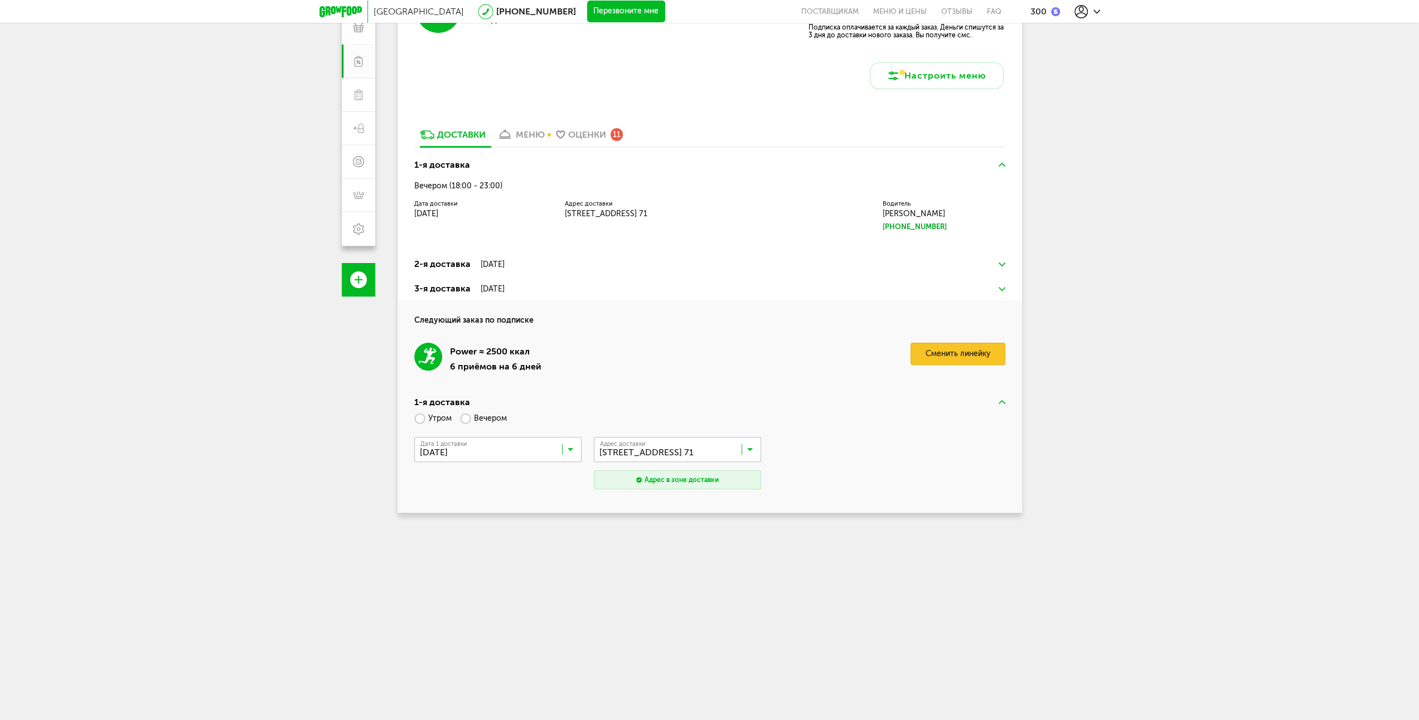
click at [937, 354] on link "Сменить линейку" at bounding box center [958, 354] width 95 height 22
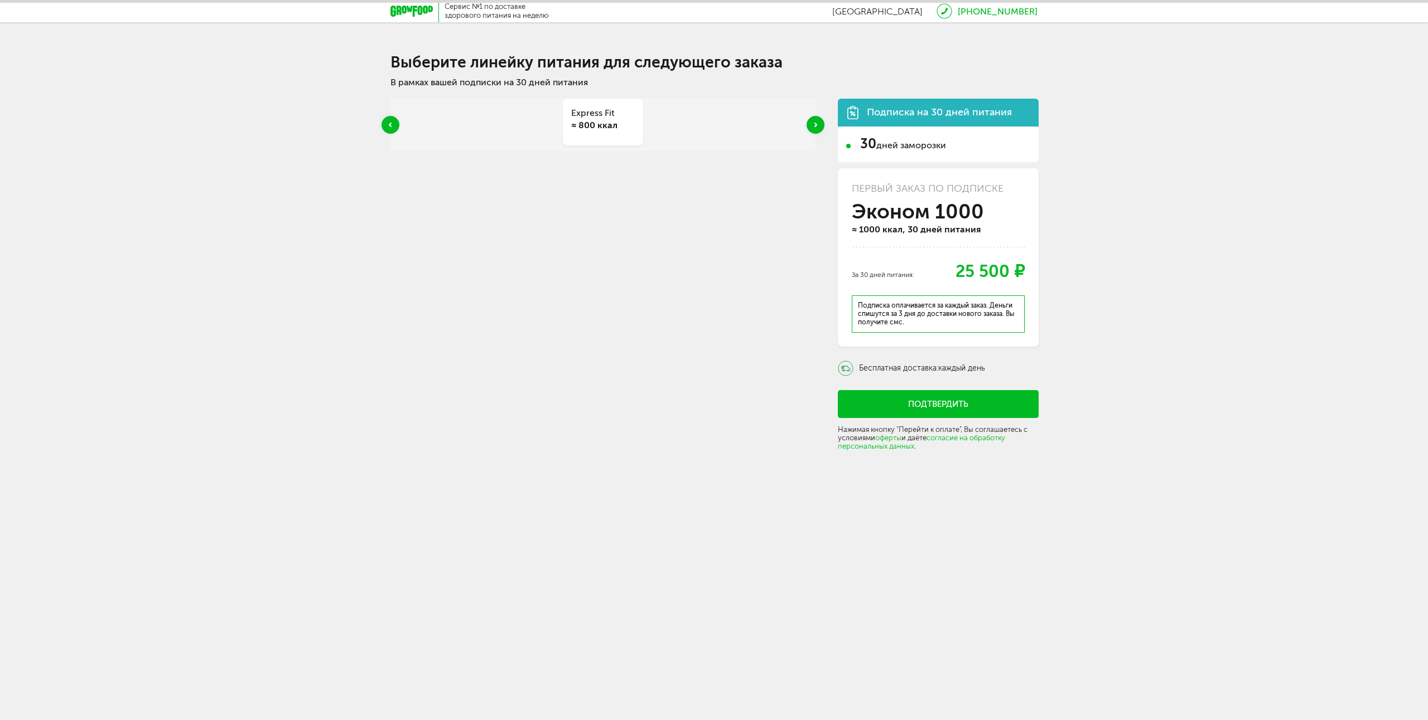
scroll to position [5, 0]
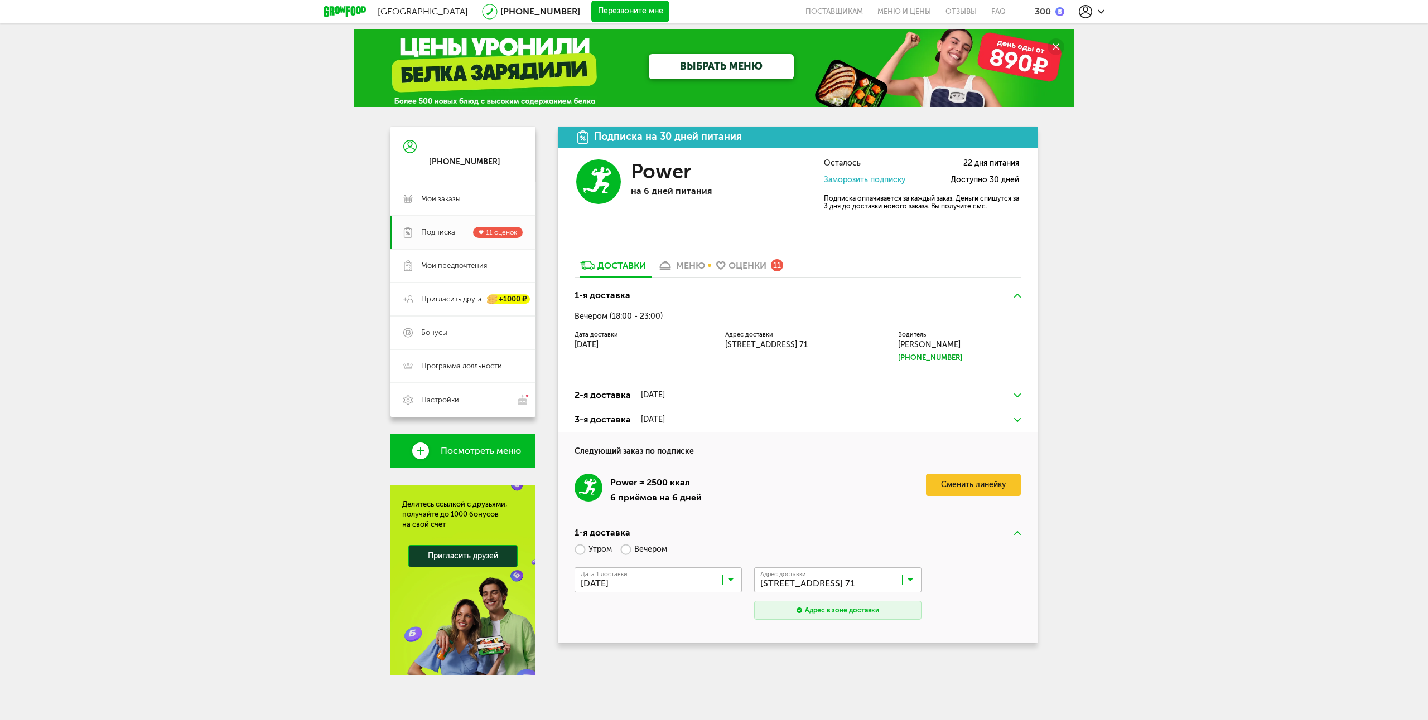
click at [591, 14] on button "Перезвоните мне" at bounding box center [630, 12] width 78 height 22
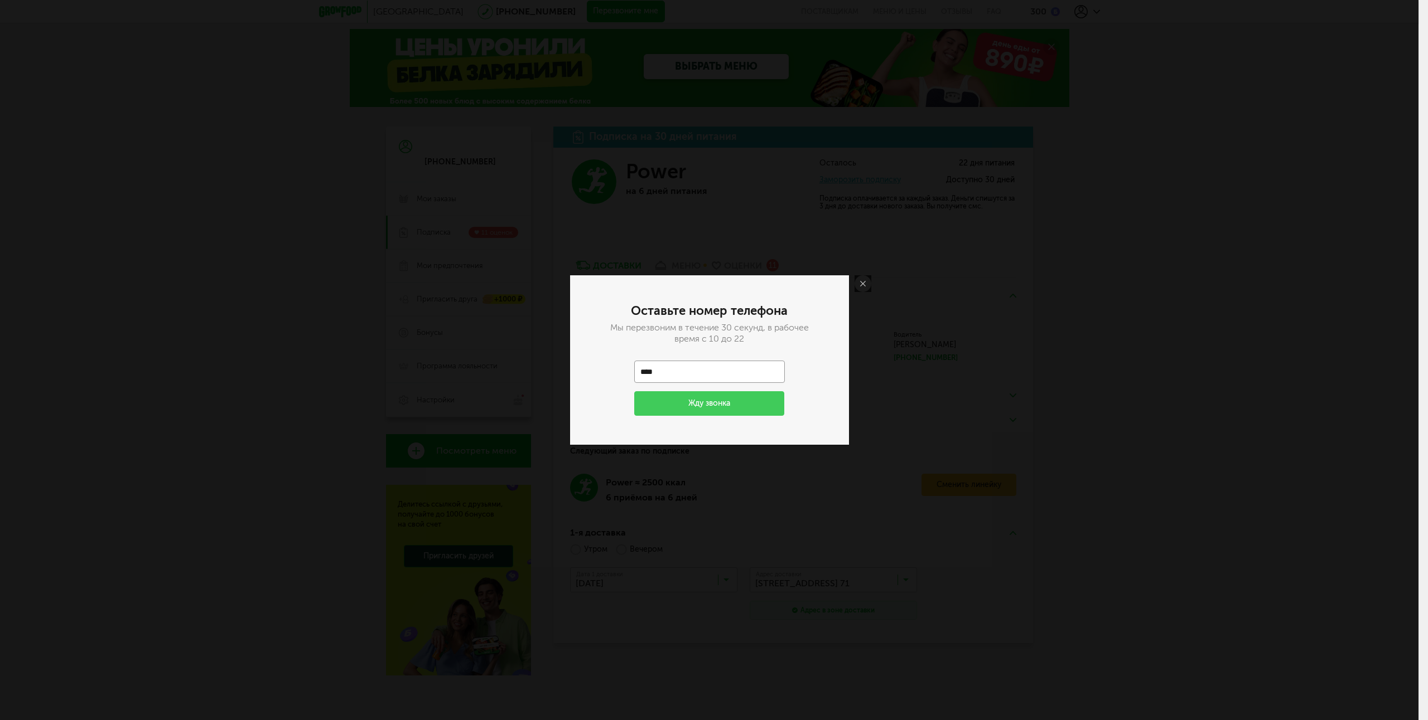
click at [703, 369] on input "****" at bounding box center [709, 372] width 151 height 22
type input "**********"
drag, startPoint x: 682, startPoint y: 398, endPoint x: 671, endPoint y: 404, distance: 12.0
click at [681, 399] on button "Жду звонка" at bounding box center [709, 403] width 151 height 25
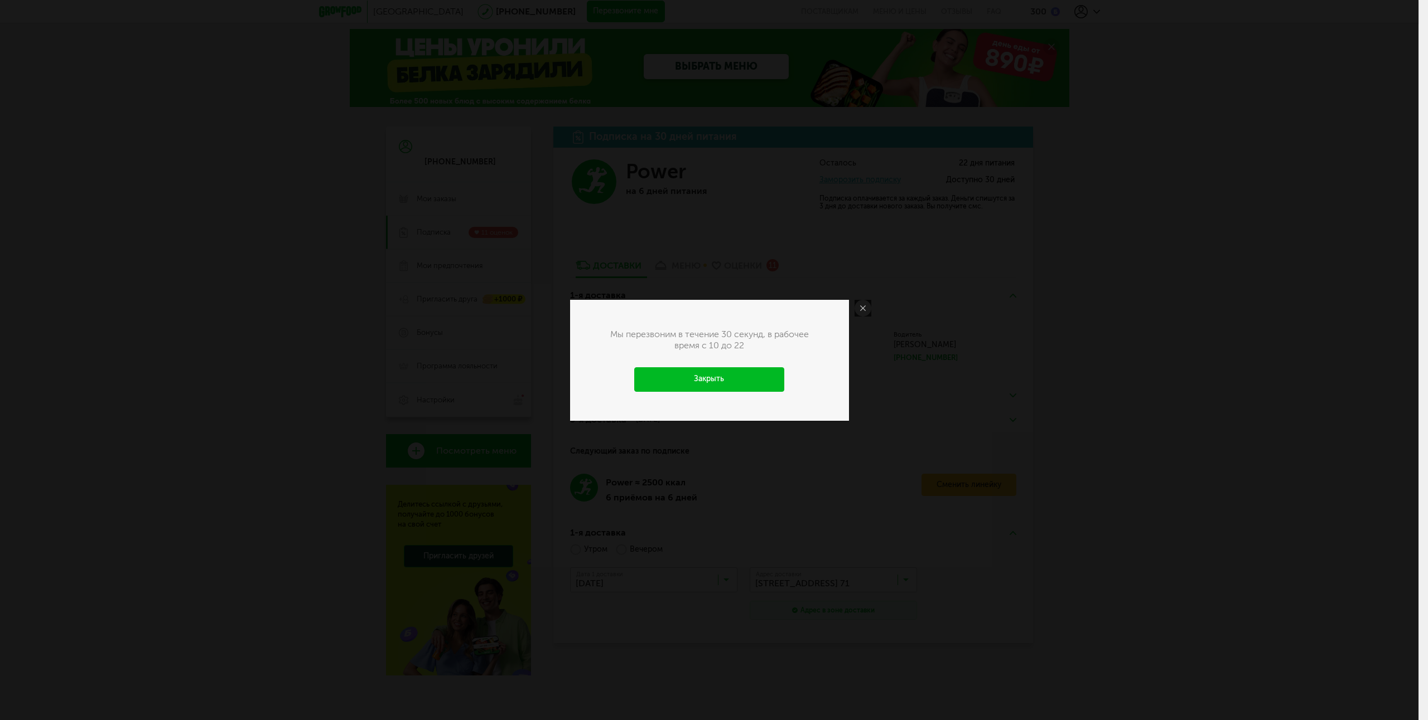
click at [721, 379] on link "Закрыть" at bounding box center [709, 379] width 151 height 25
